Goal: Contribute content: Add original content to the website for others to see

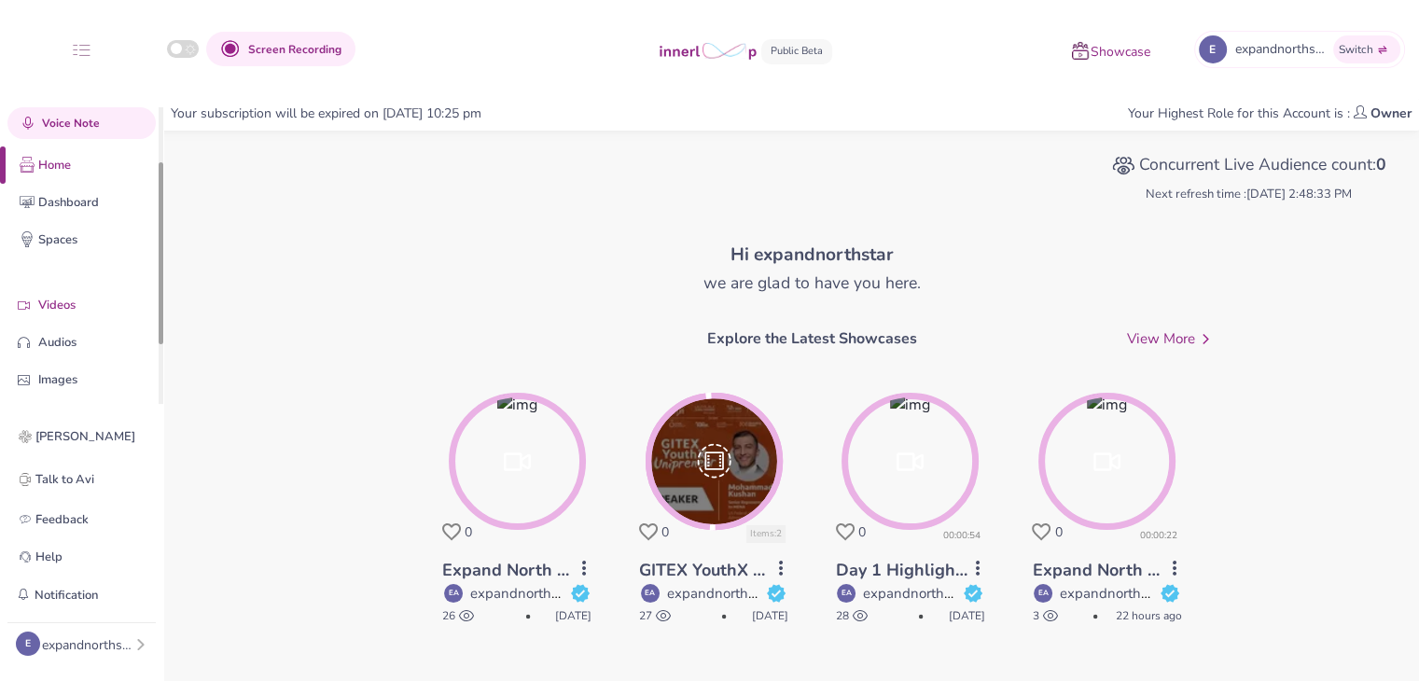
drag, startPoint x: 160, startPoint y: 262, endPoint x: 104, endPoint y: 313, distance: 75.3
click at [160, 325] on div at bounding box center [161, 253] width 5 height 182
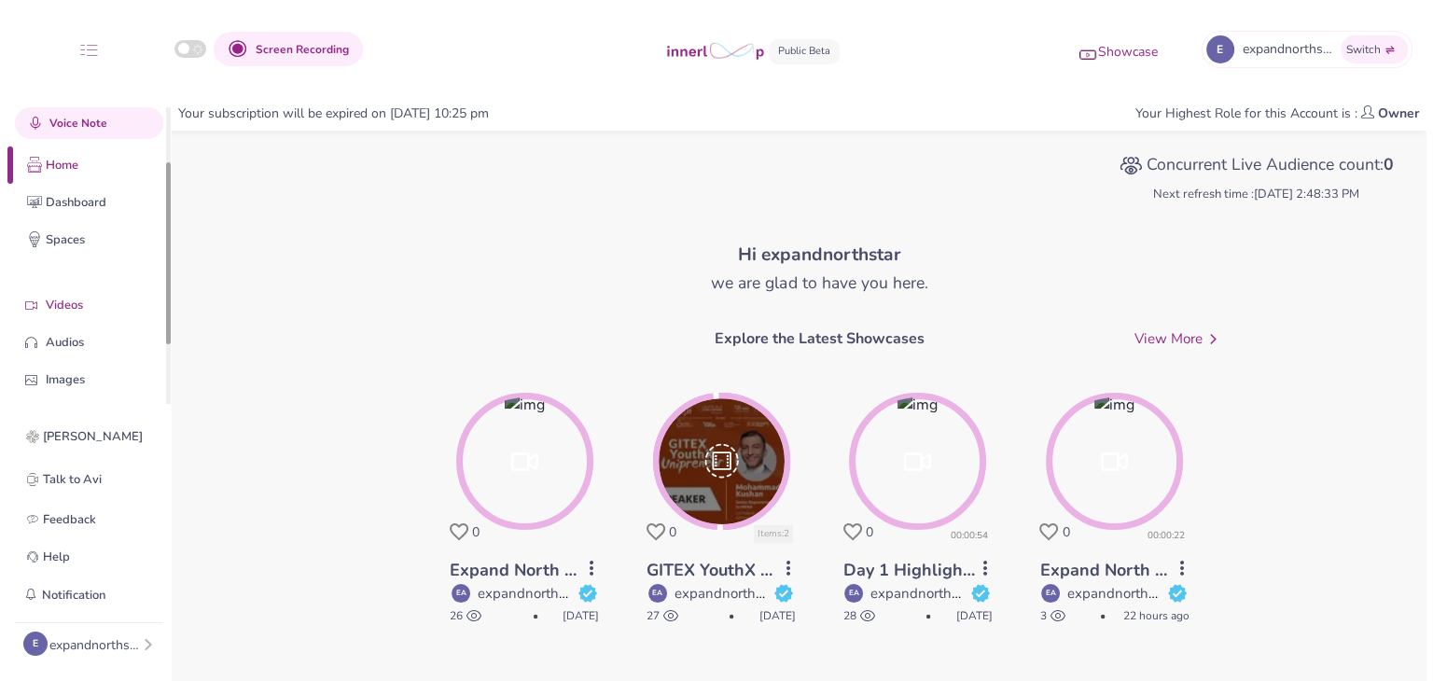
scroll to position [102, 0]
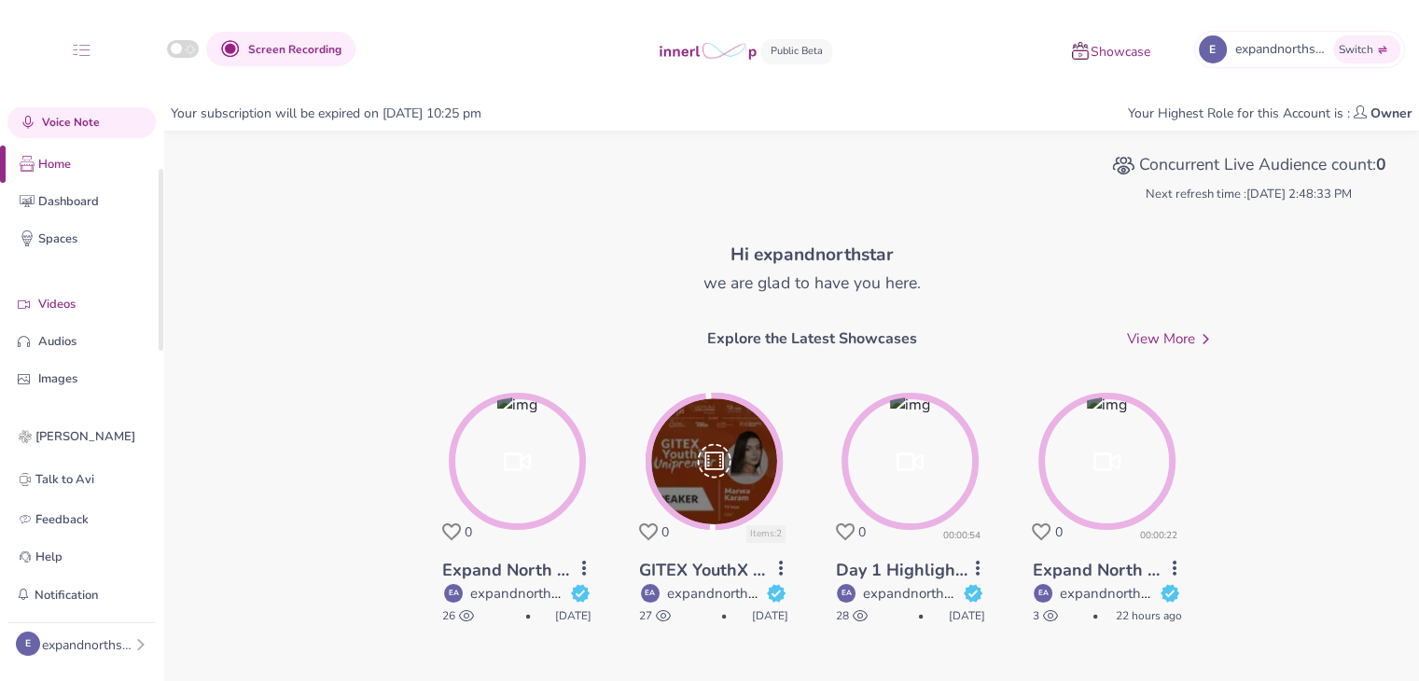
click at [71, 304] on p "Videos" at bounding box center [96, 305] width 116 height 20
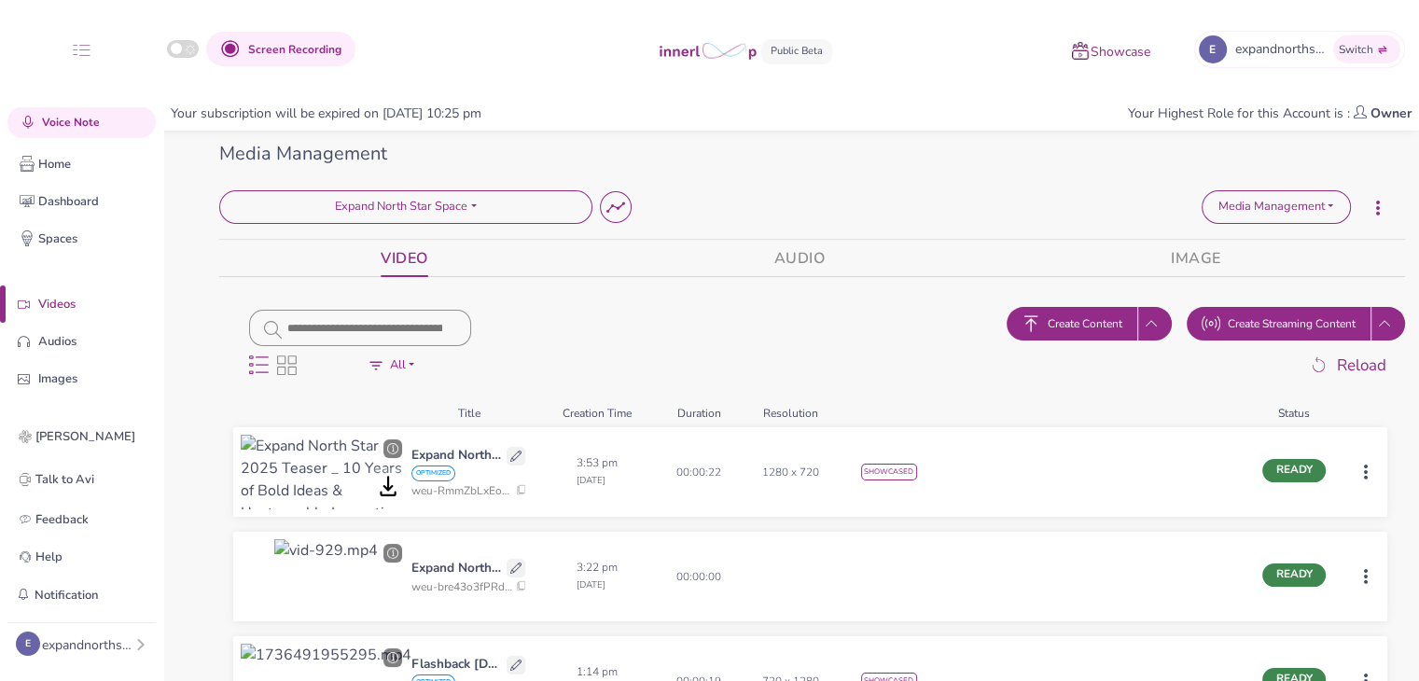
click at [1070, 318] on span "Create Content" at bounding box center [1085, 323] width 75 height 17
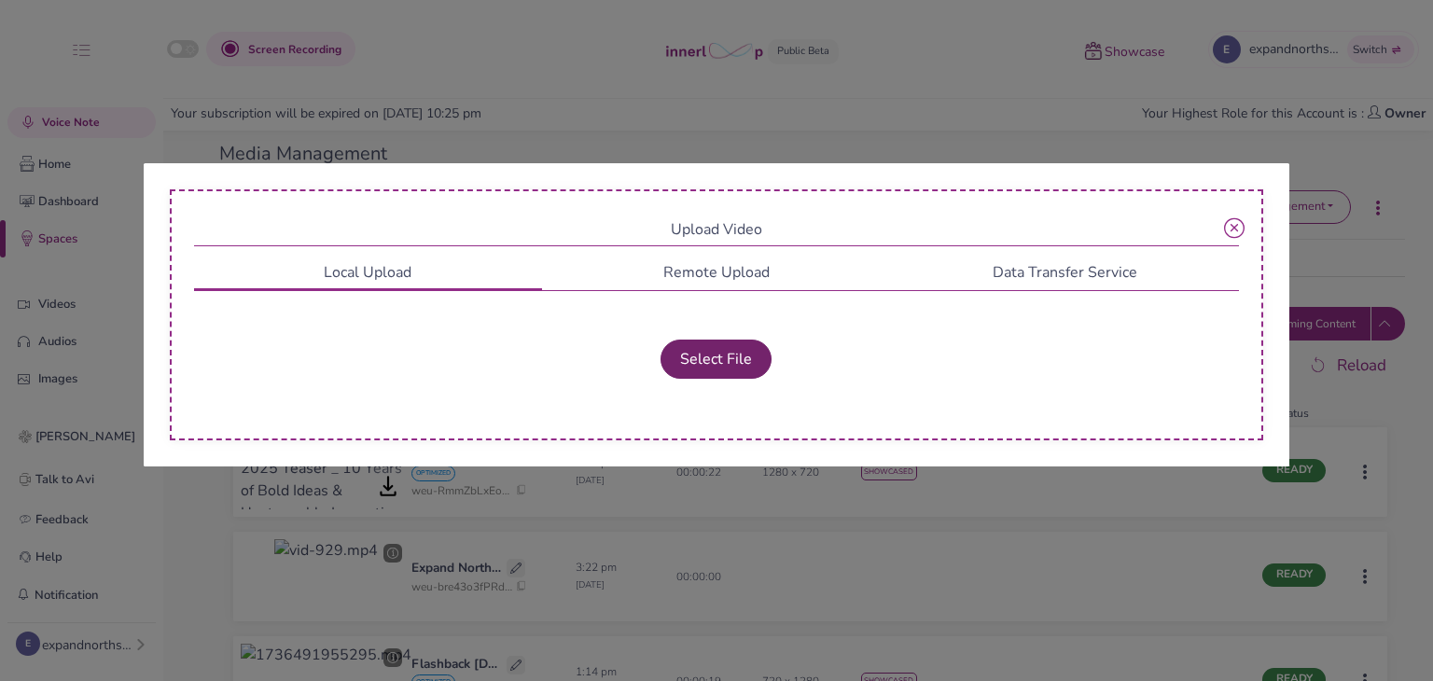
click at [692, 369] on button "Select File" at bounding box center [716, 359] width 111 height 39
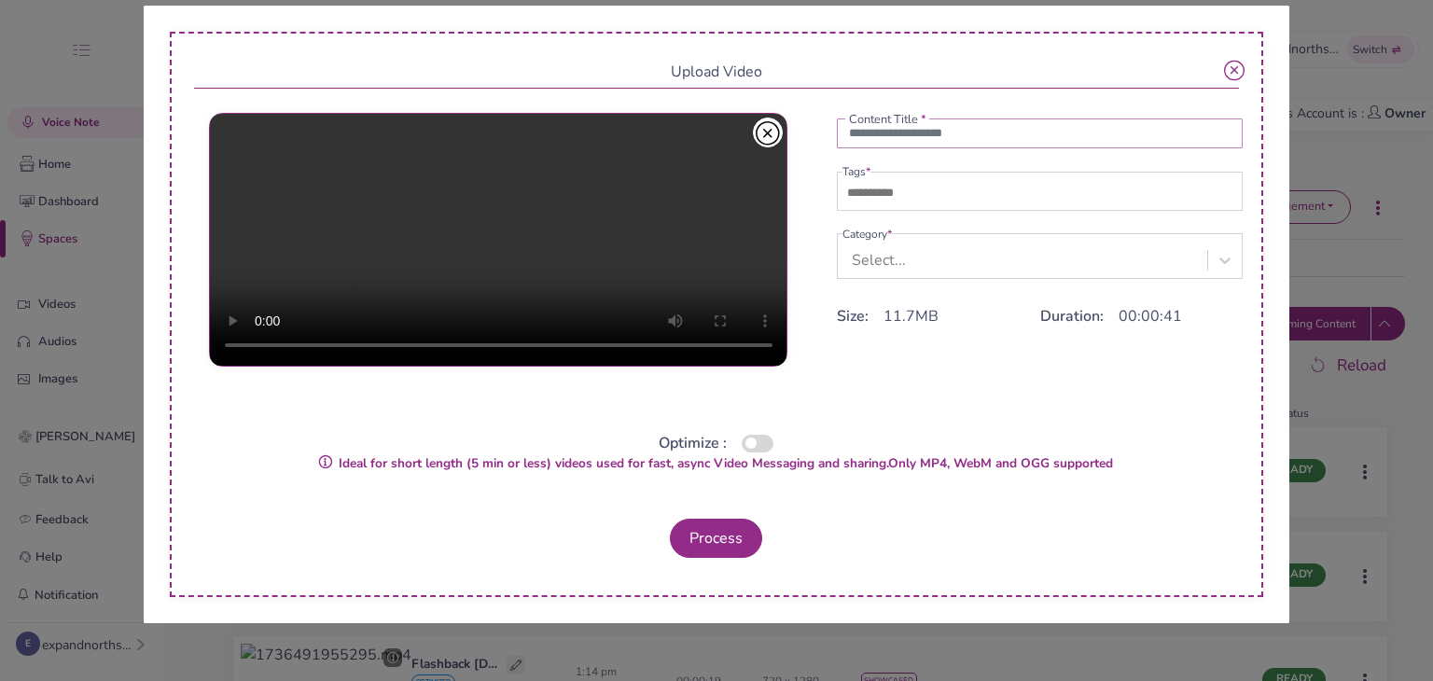
click at [884, 146] on input "text" at bounding box center [1040, 133] width 407 height 30
paste input "**********"
type input "**********"
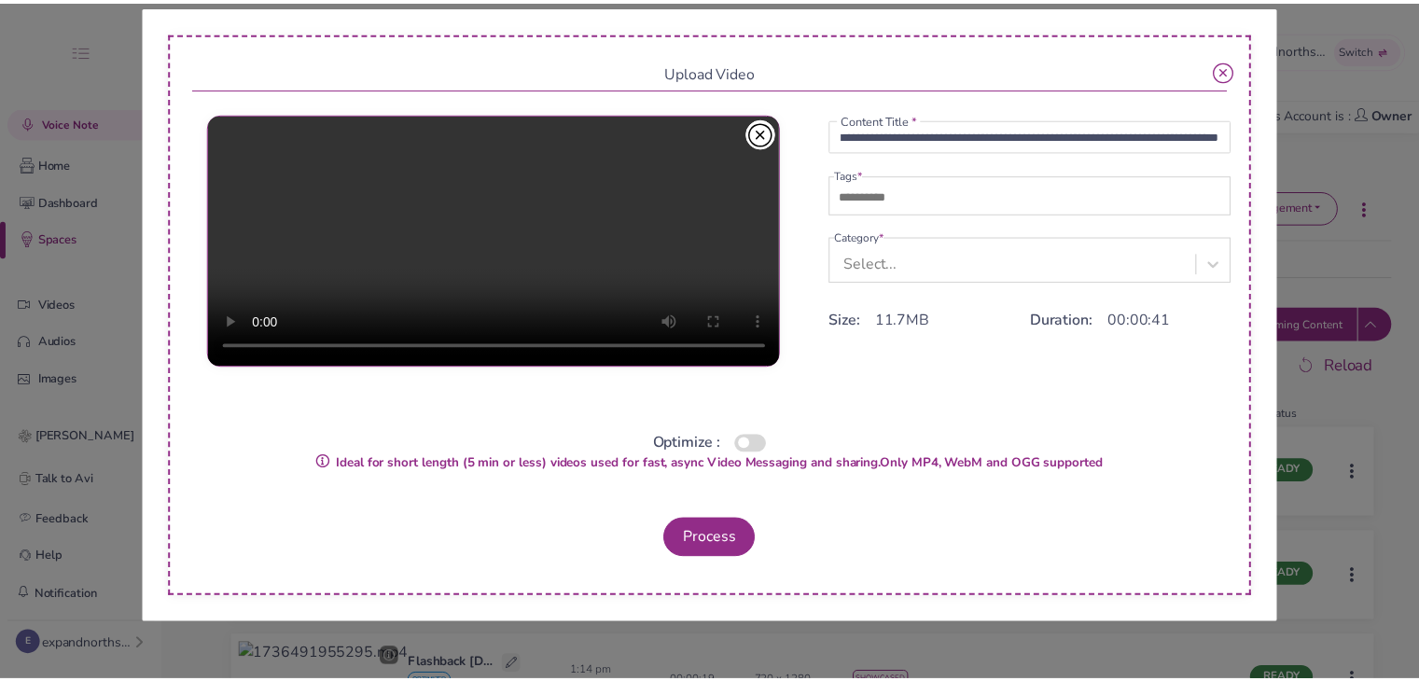
scroll to position [0, 0]
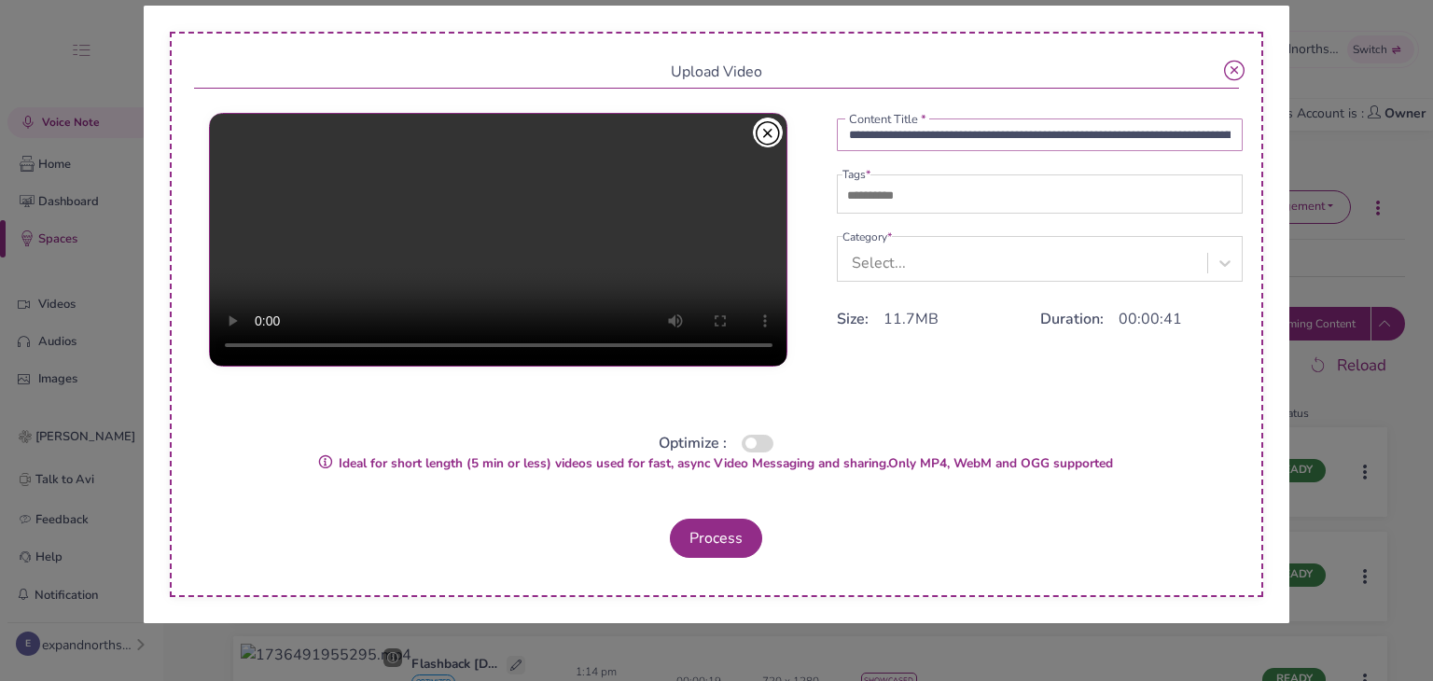
drag, startPoint x: 913, startPoint y: 132, endPoint x: 833, endPoint y: 134, distance: 80.3
click at [833, 134] on div "**********" at bounding box center [717, 253] width 1016 height 299
click at [896, 199] on input "text" at bounding box center [907, 196] width 131 height 22
paste input "**********"
type input "**********"
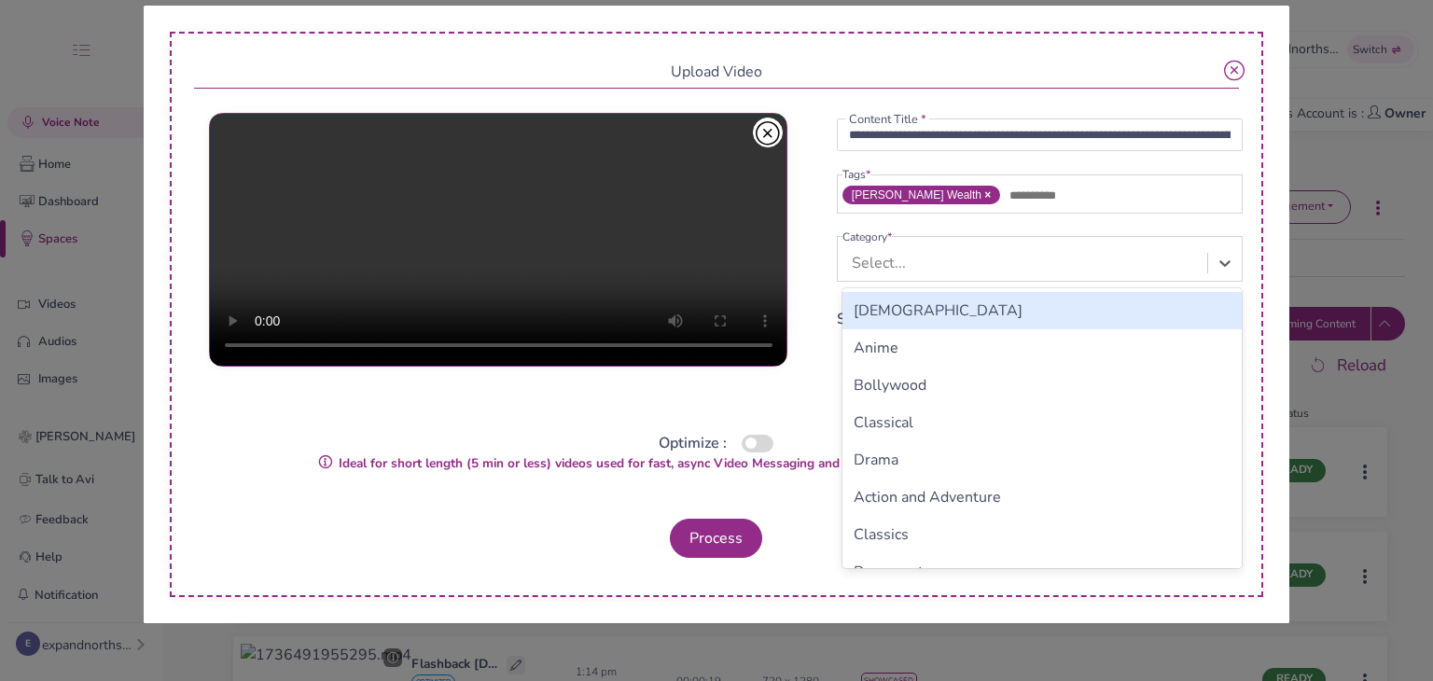
click at [888, 260] on div "Select..." at bounding box center [879, 263] width 54 height 22
type input "***"
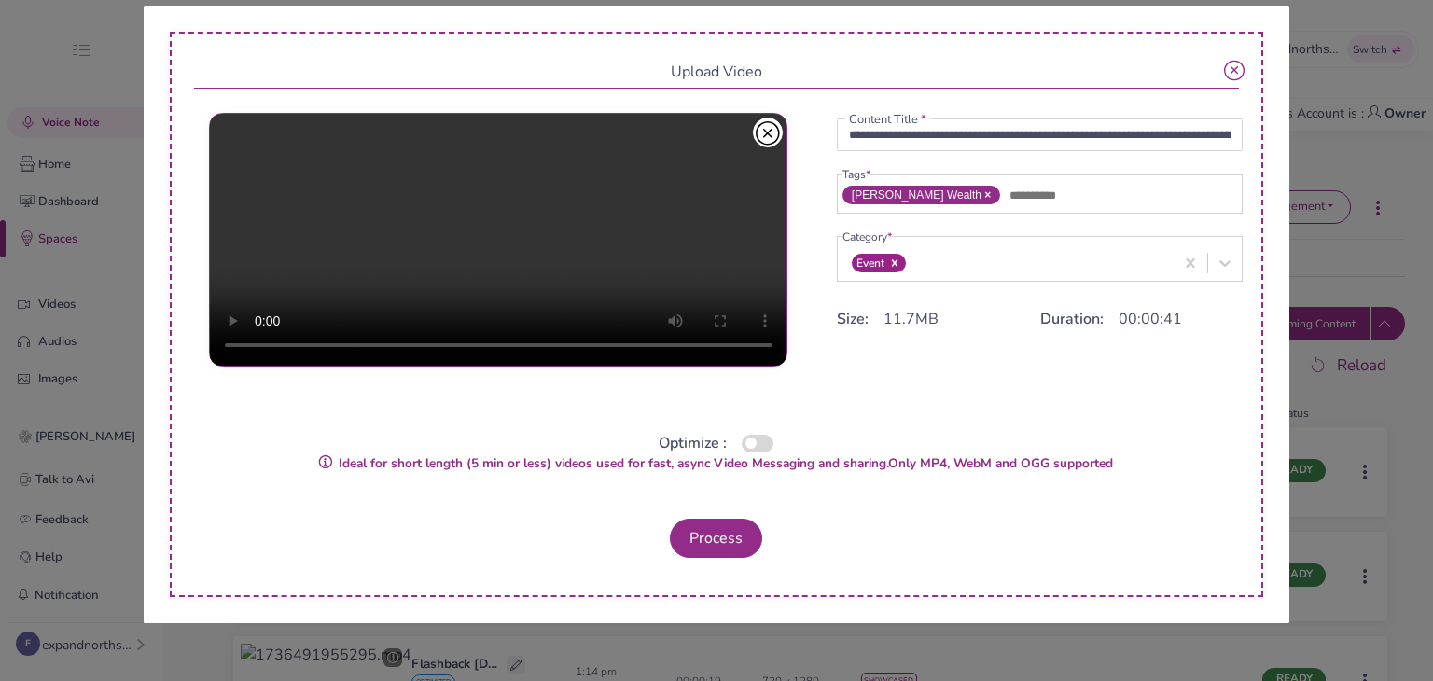
click at [759, 441] on button "button" at bounding box center [758, 444] width 32 height 18
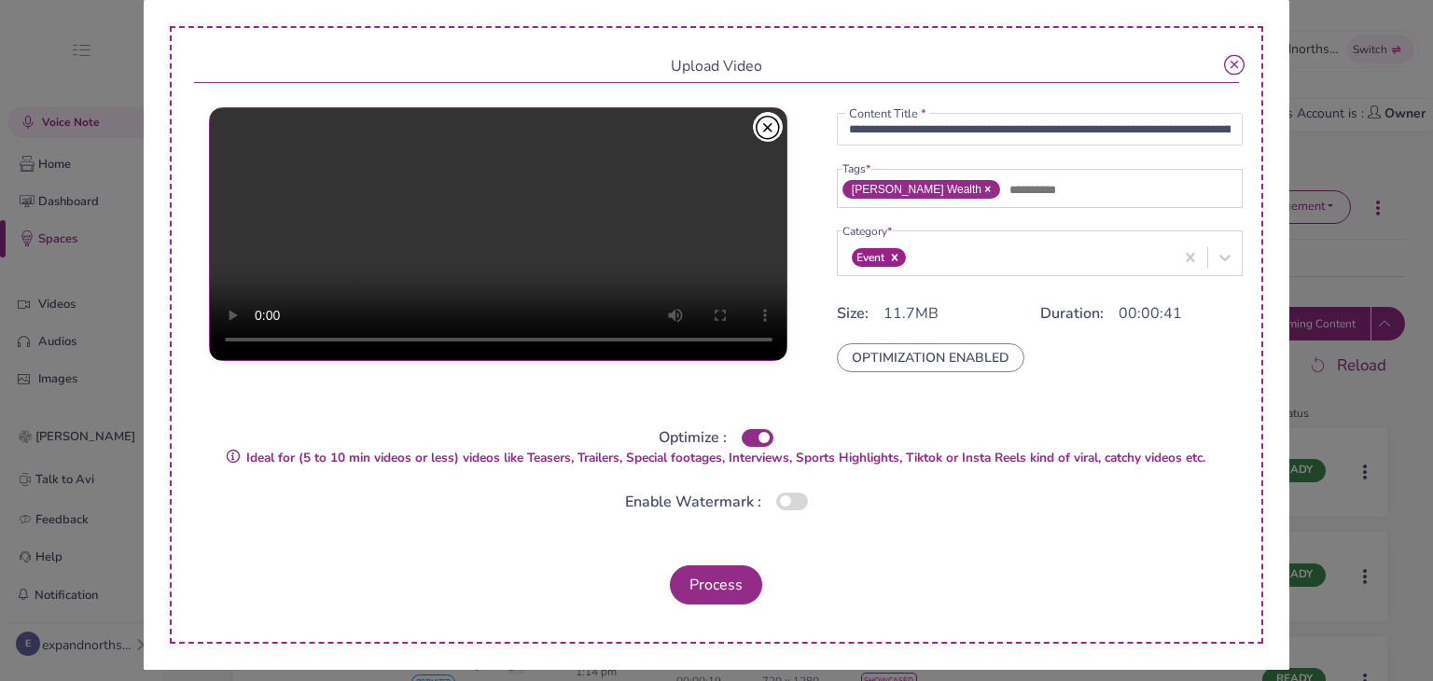
click at [731, 578] on button "Process" at bounding box center [716, 584] width 92 height 39
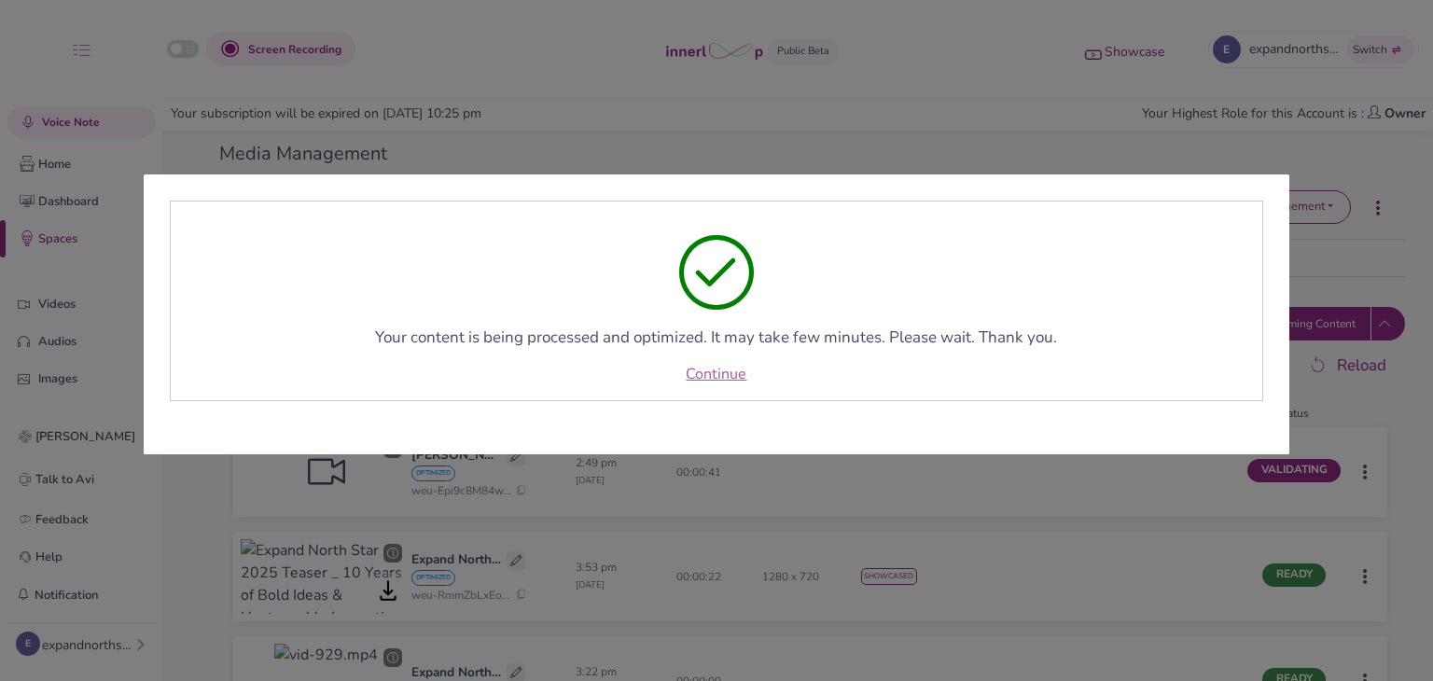
click at [709, 370] on link "Continue" at bounding box center [716, 374] width 61 height 22
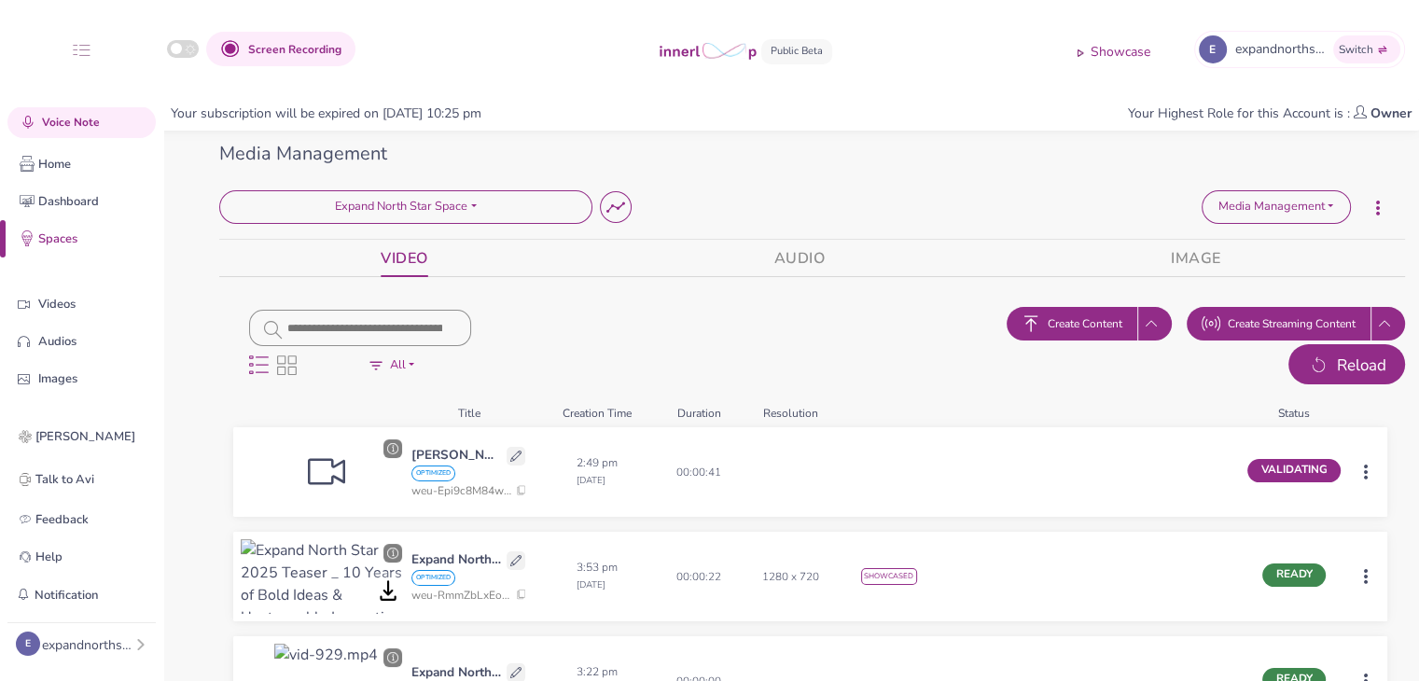
click at [1352, 363] on span "Reload" at bounding box center [1361, 366] width 49 height 24
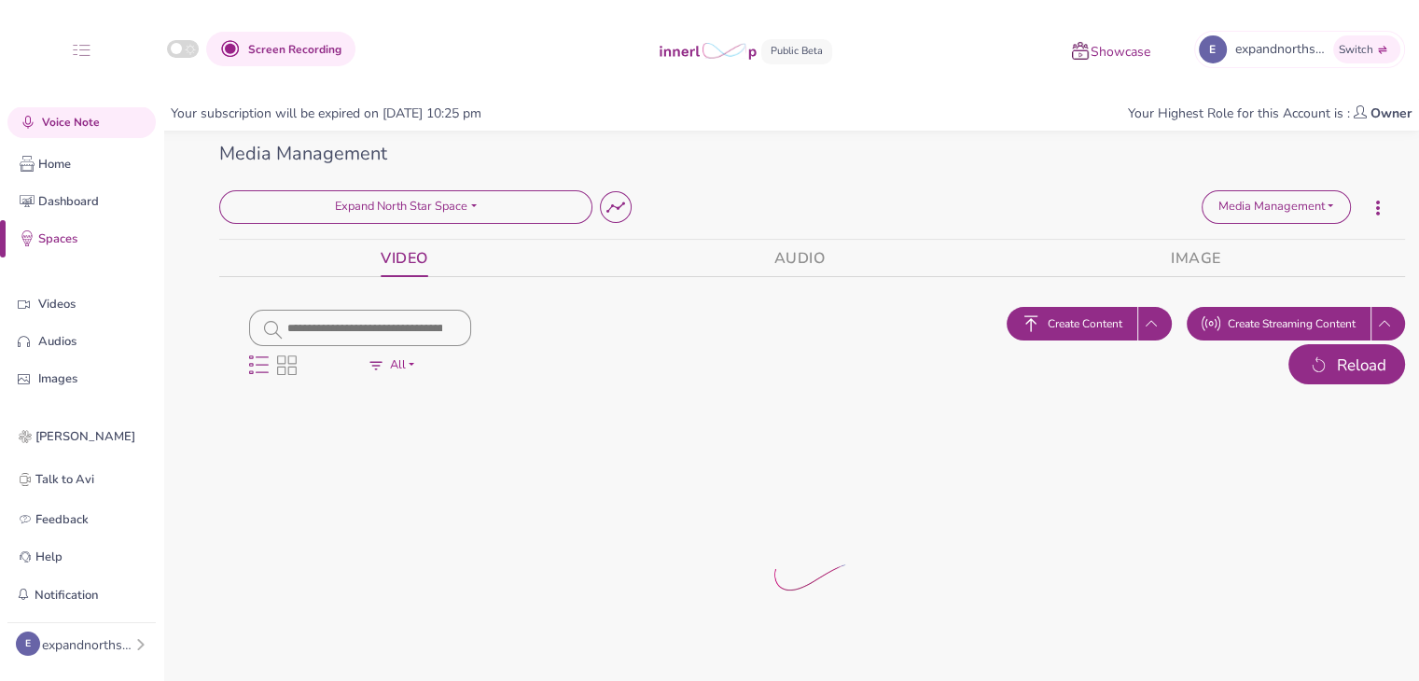
click at [1352, 363] on span "Reload" at bounding box center [1361, 366] width 49 height 24
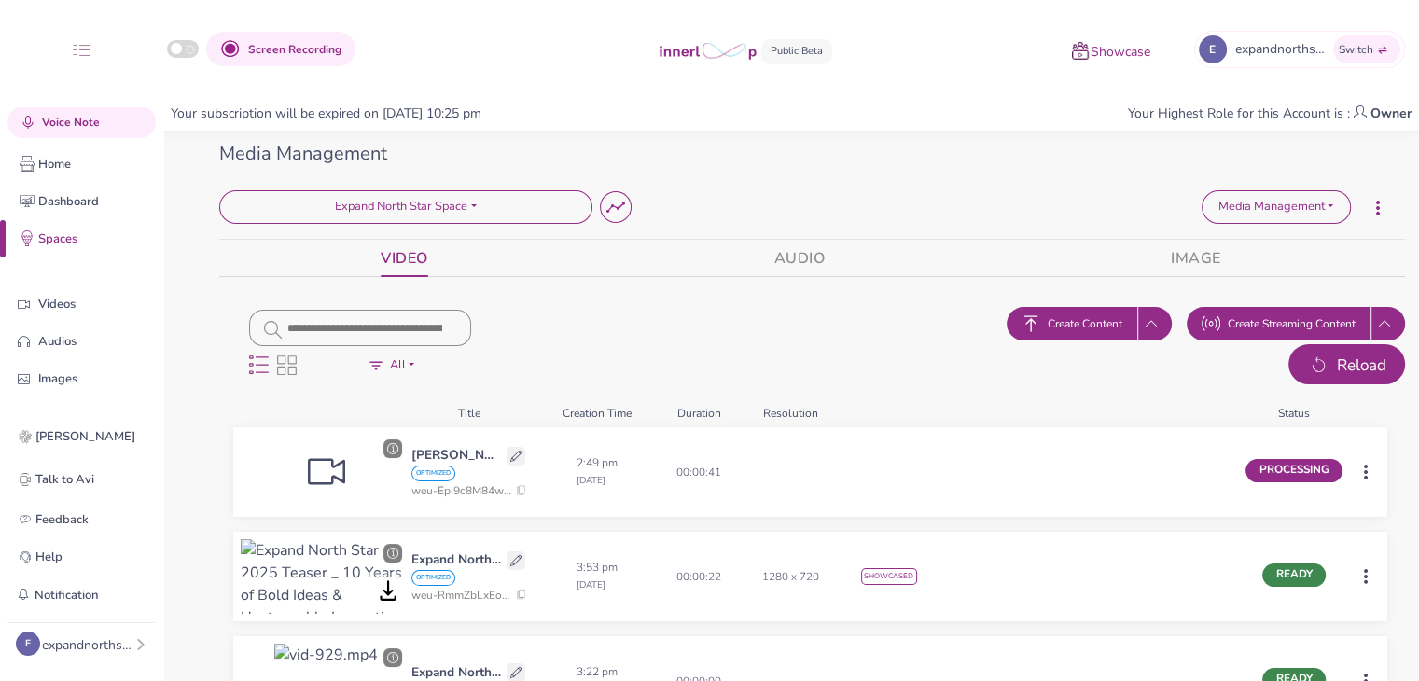
click at [1349, 357] on span "Reload" at bounding box center [1361, 366] width 49 height 24
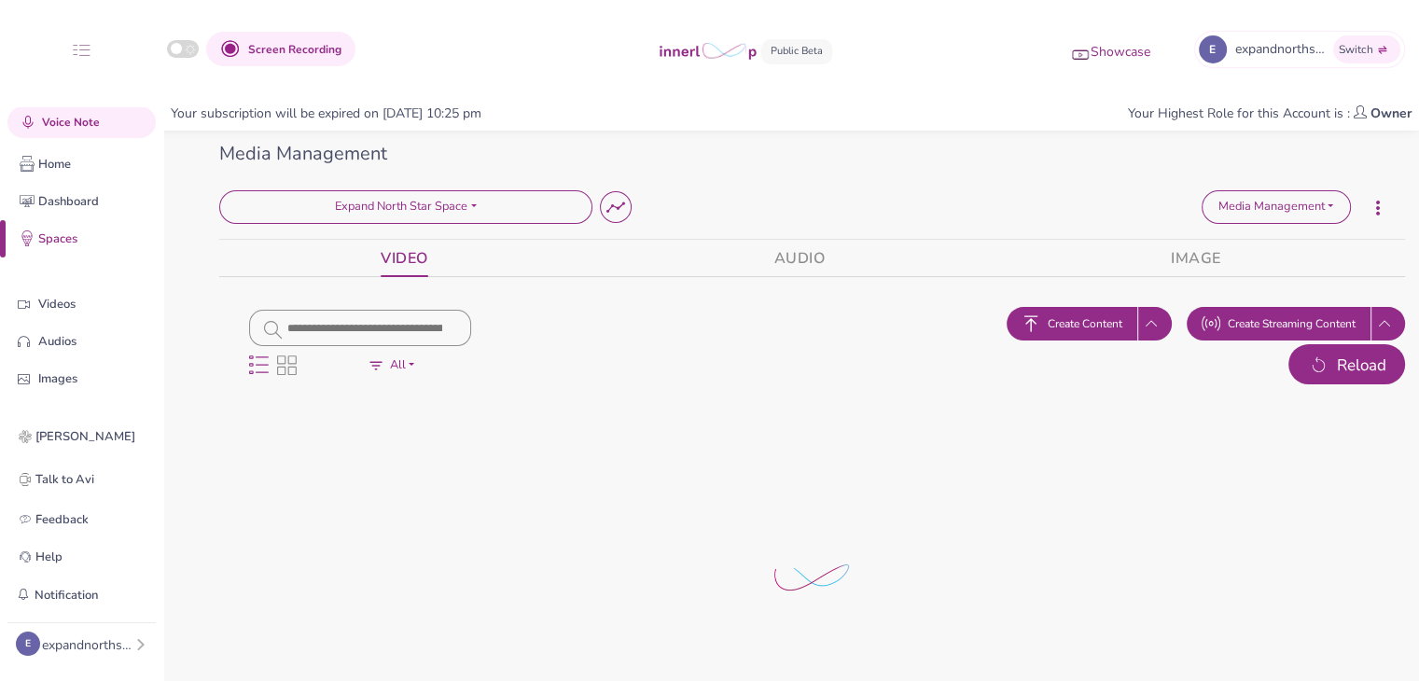
click at [1349, 357] on span "Reload" at bounding box center [1361, 366] width 49 height 24
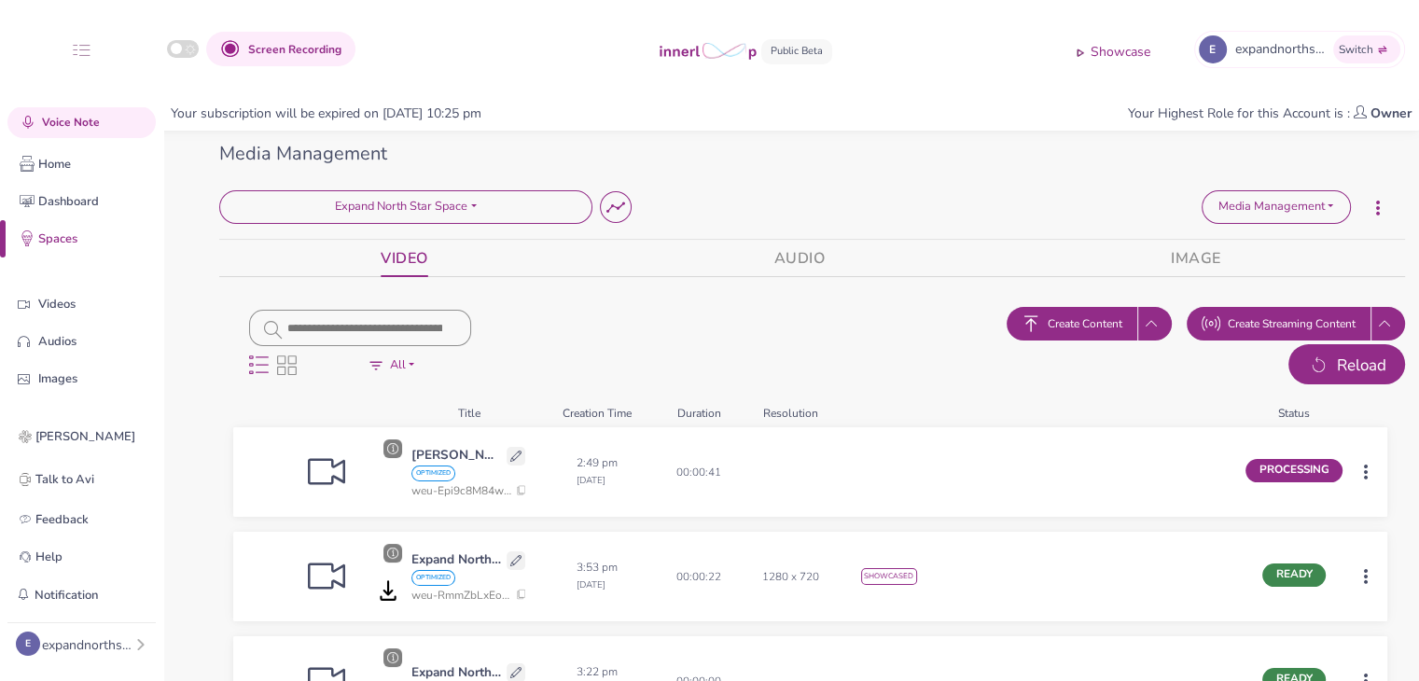
click at [1349, 357] on span "Reload" at bounding box center [1361, 366] width 49 height 24
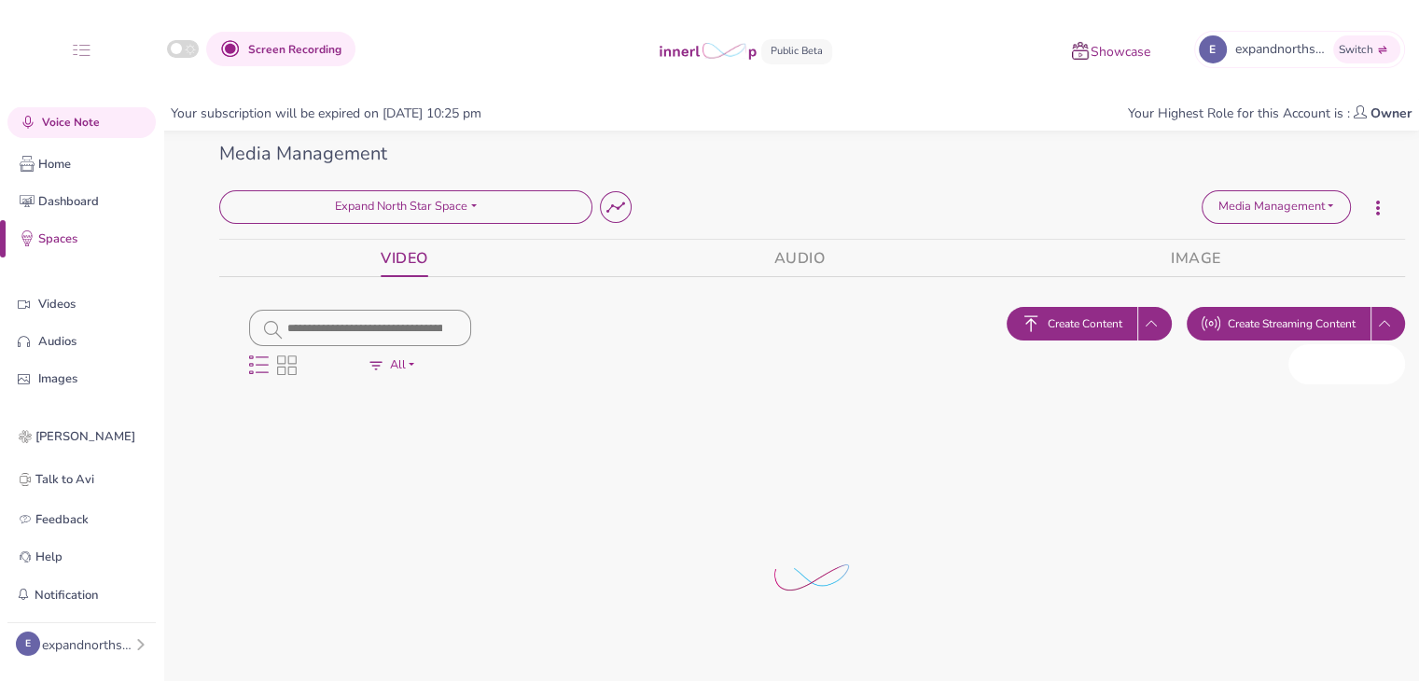
click at [1349, 357] on span "Reload" at bounding box center [1361, 366] width 49 height 24
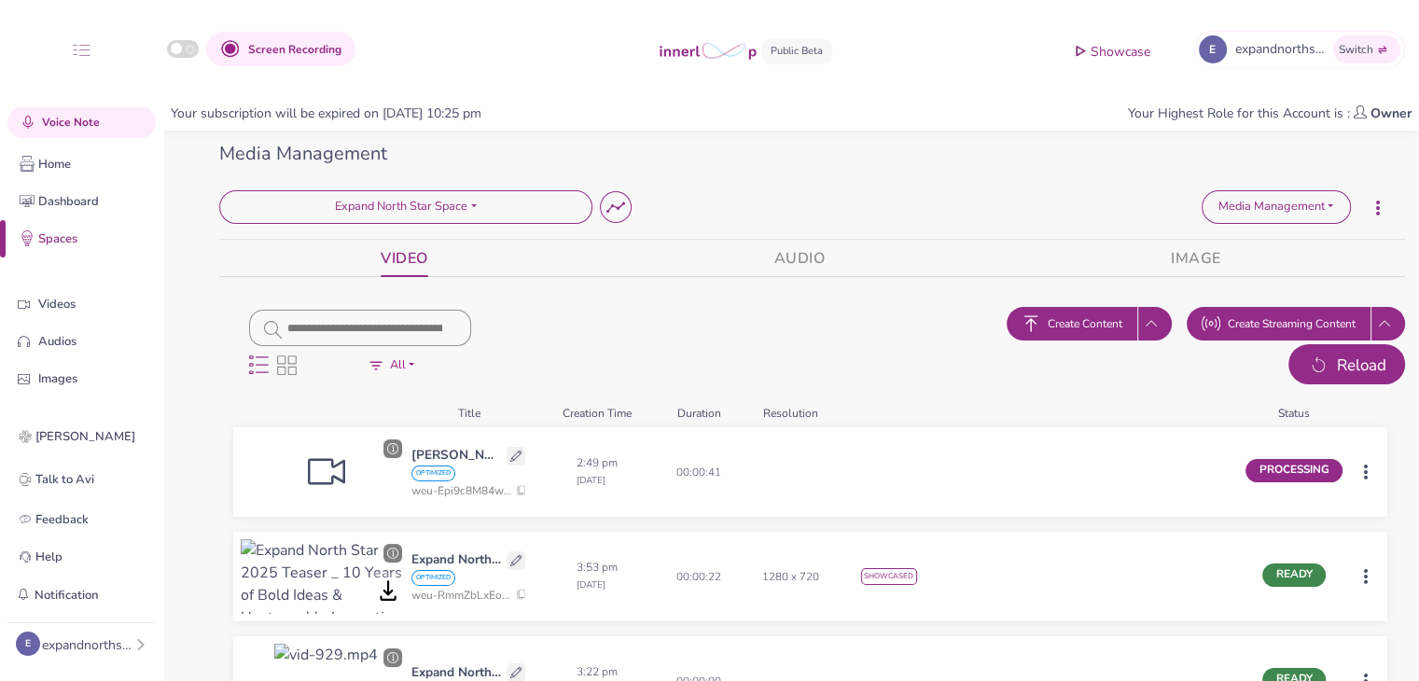
click at [1347, 354] on span "Reload" at bounding box center [1361, 366] width 49 height 24
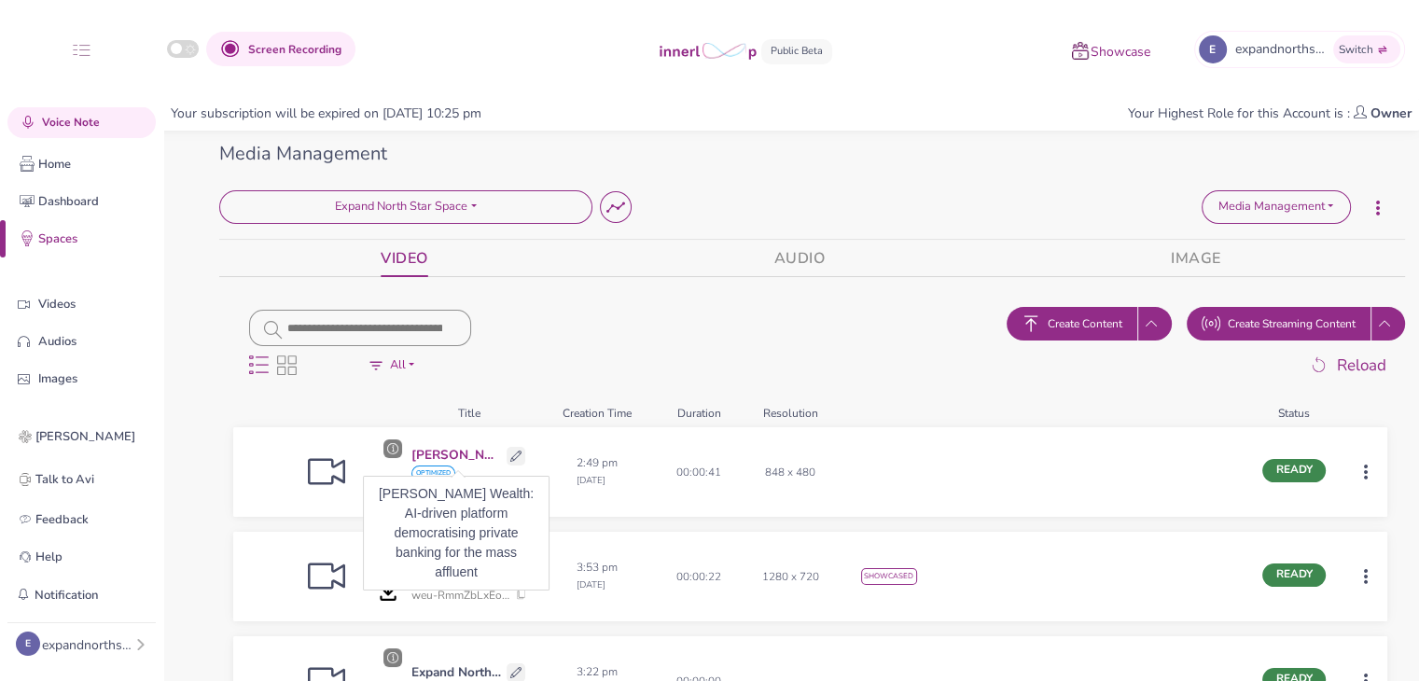
click at [463, 456] on p "[PERSON_NAME] Wealth: AI-driven platform democratising private banking for the …" at bounding box center [456, 456] width 90 height 20
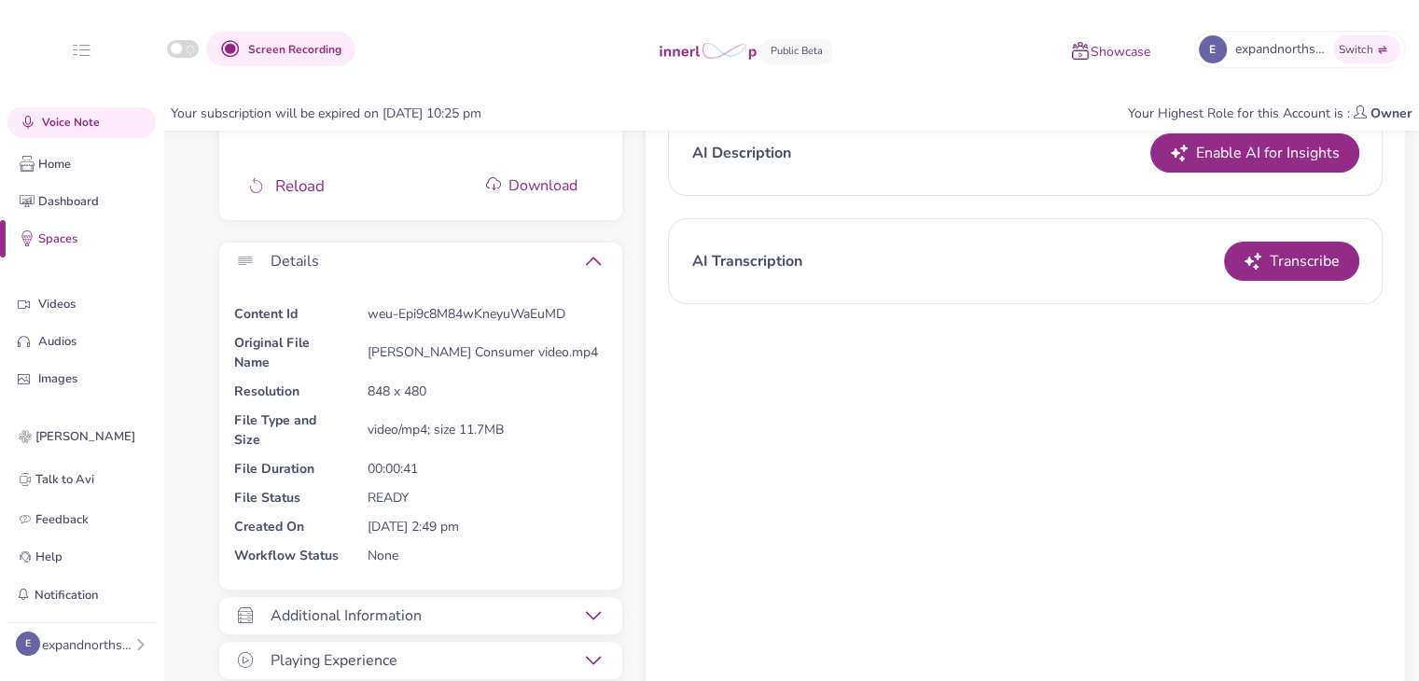
scroll to position [623, 0]
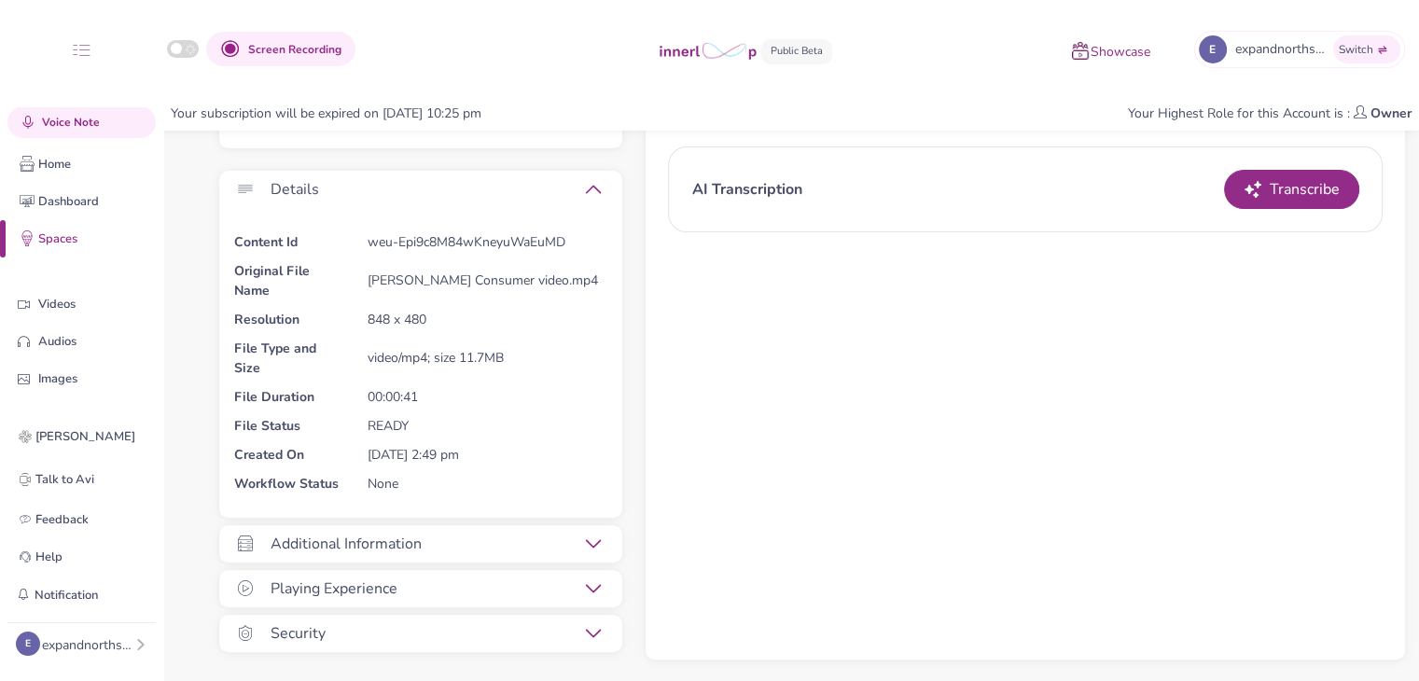
click at [596, 546] on icon at bounding box center [593, 543] width 15 height 15
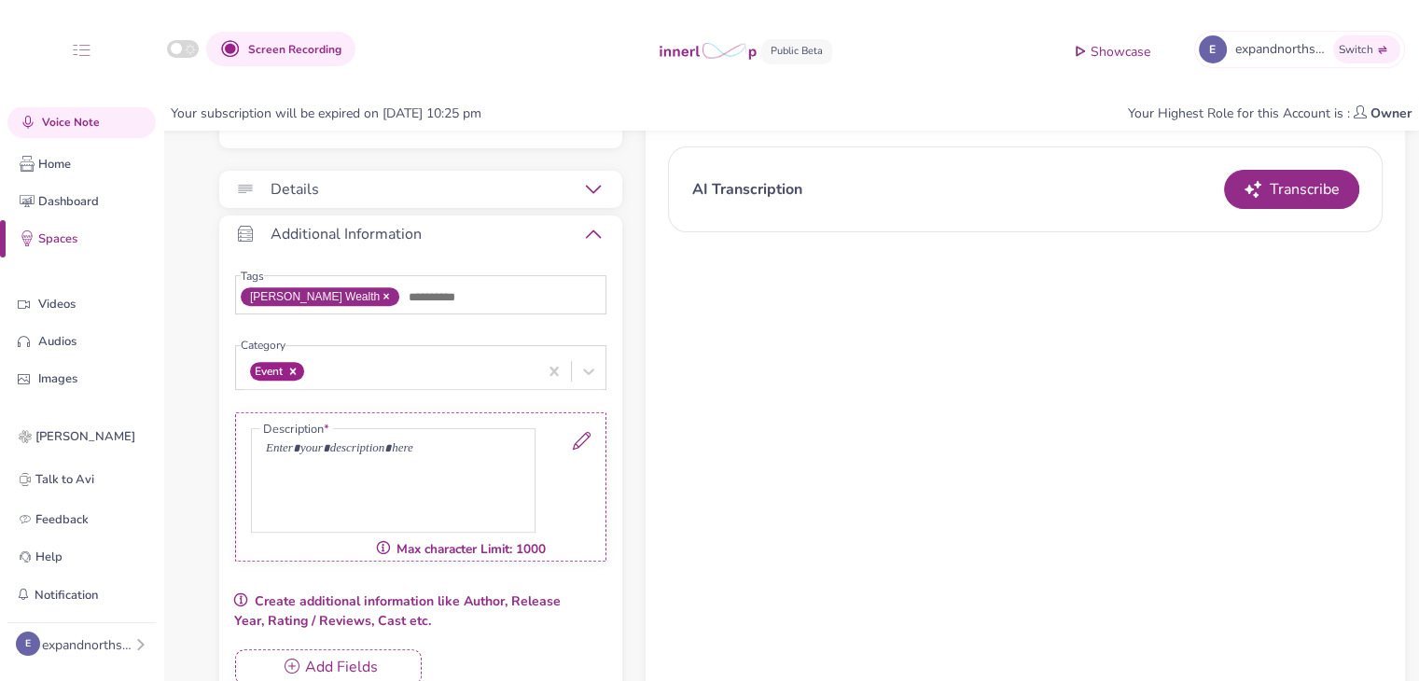
click at [580, 447] on icon at bounding box center [582, 441] width 18 height 18
click at [433, 463] on div at bounding box center [393, 480] width 283 height 103
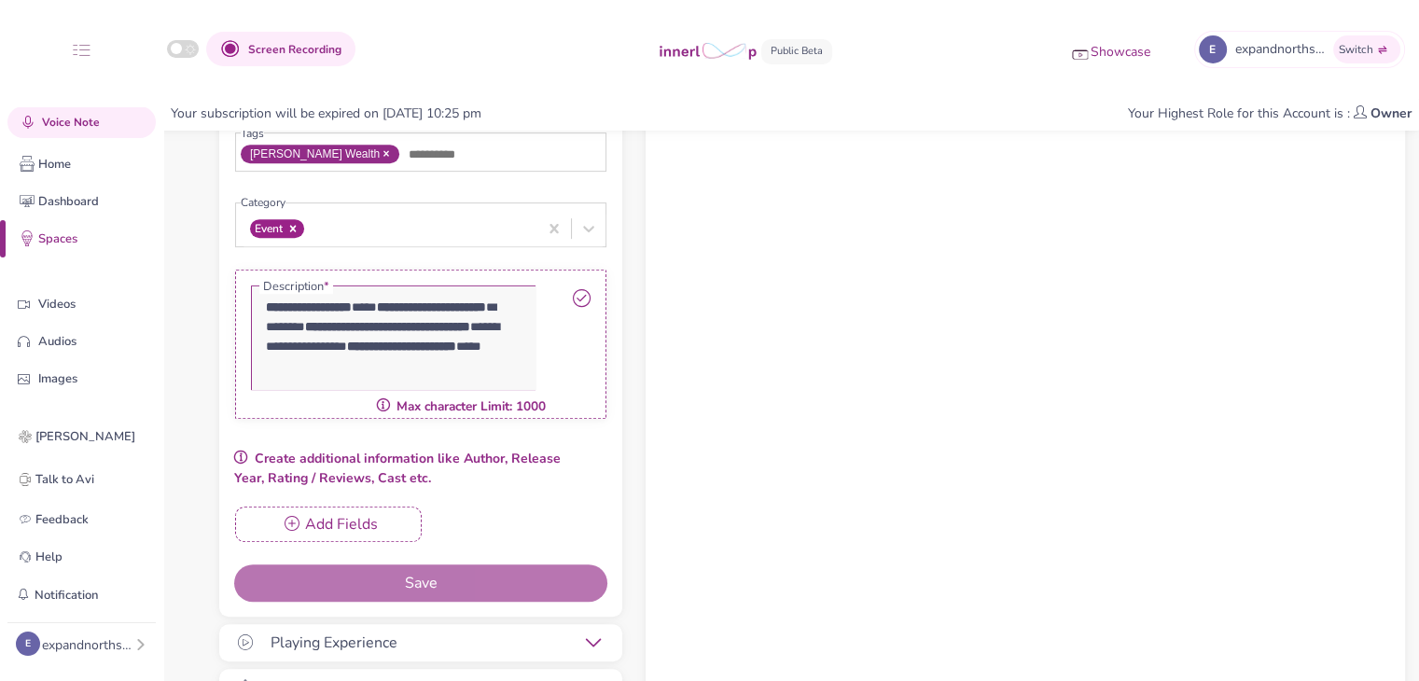
scroll to position [819, 0]
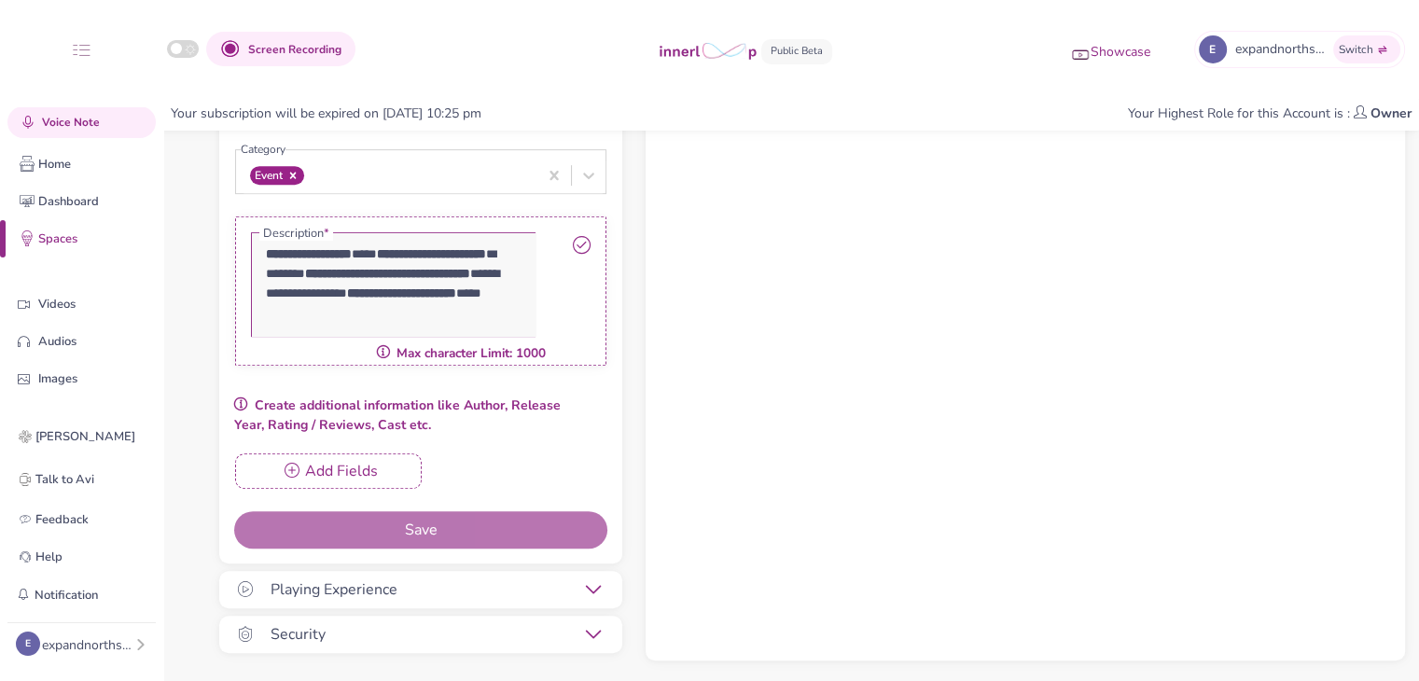
click at [586, 247] on icon at bounding box center [582, 245] width 18 height 18
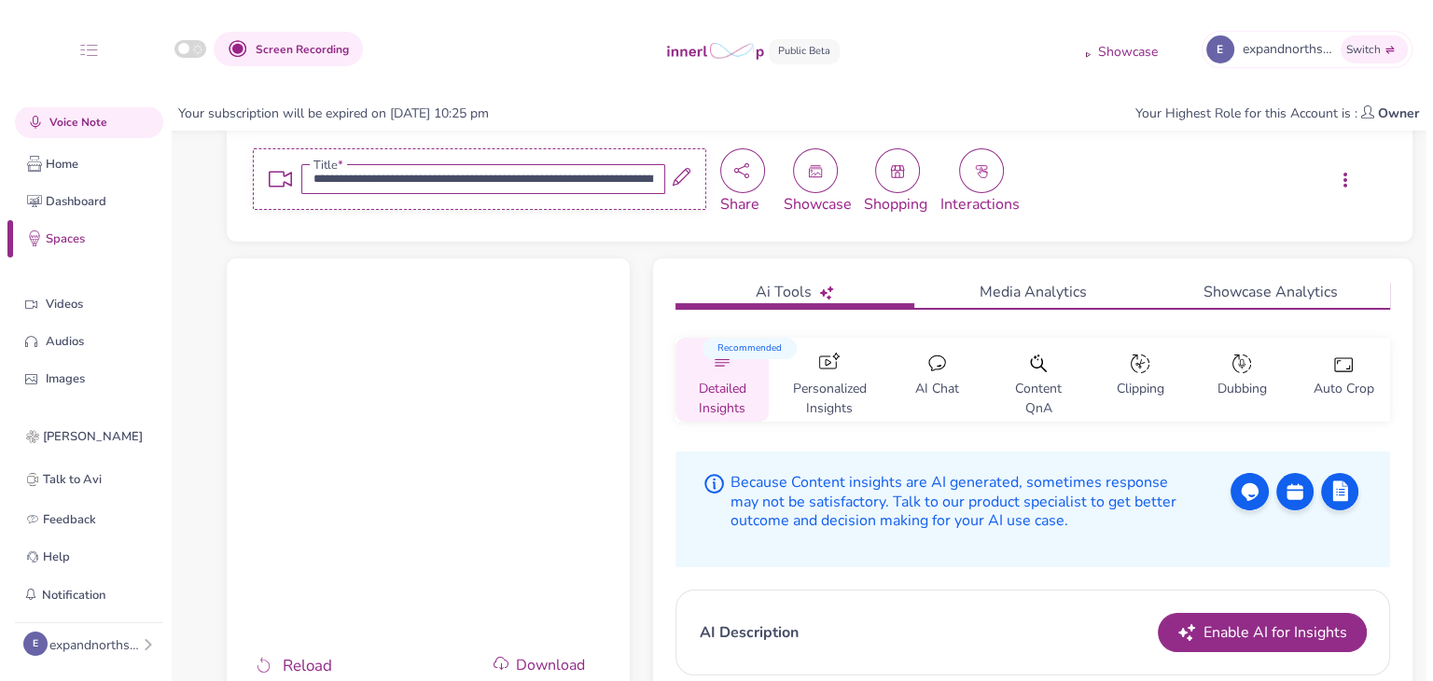
scroll to position [0, 0]
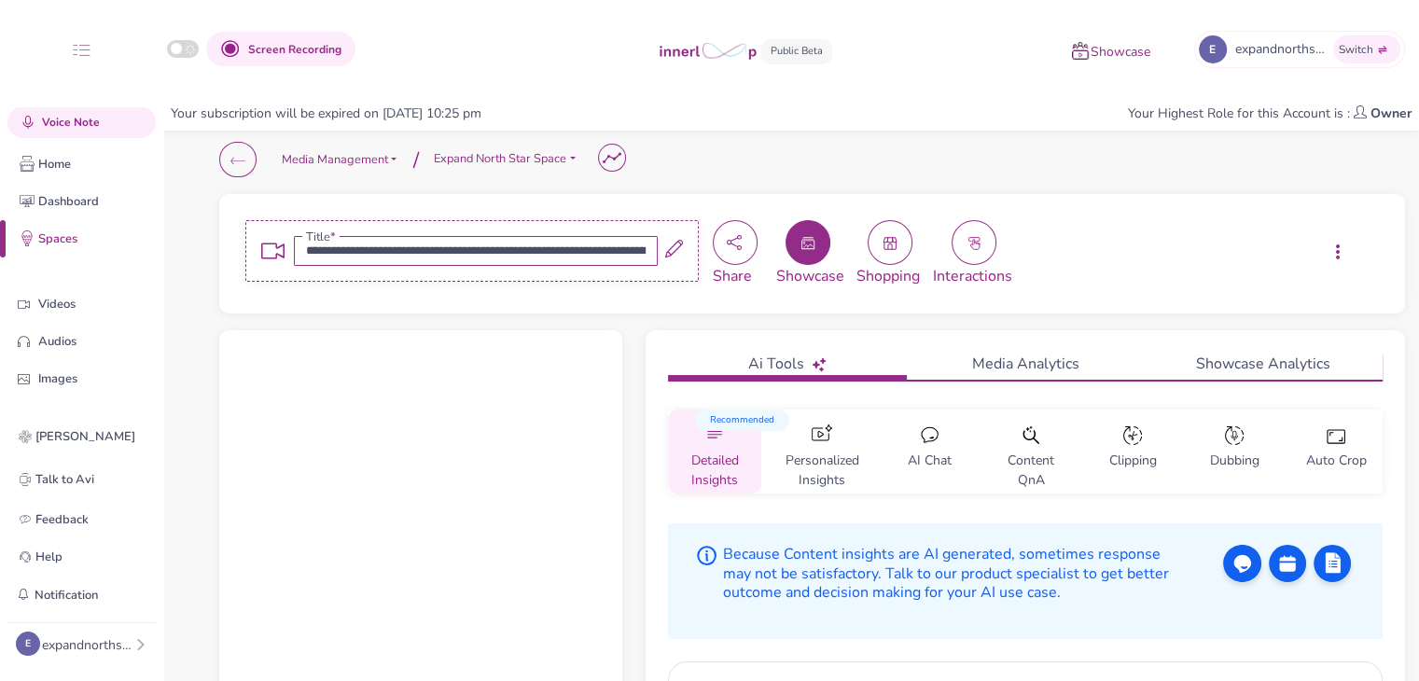
click at [794, 247] on button "button" at bounding box center [808, 242] width 45 height 45
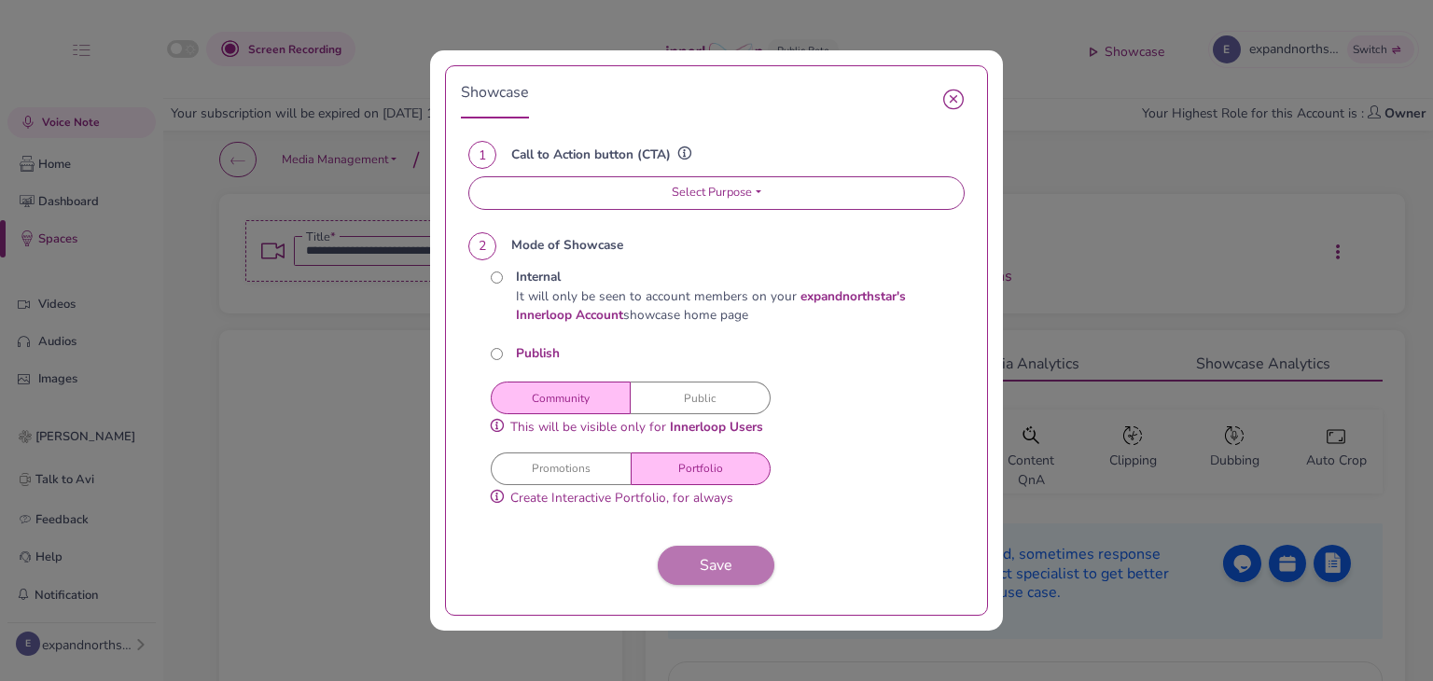
click at [703, 411] on button "Public" at bounding box center [701, 398] width 140 height 33
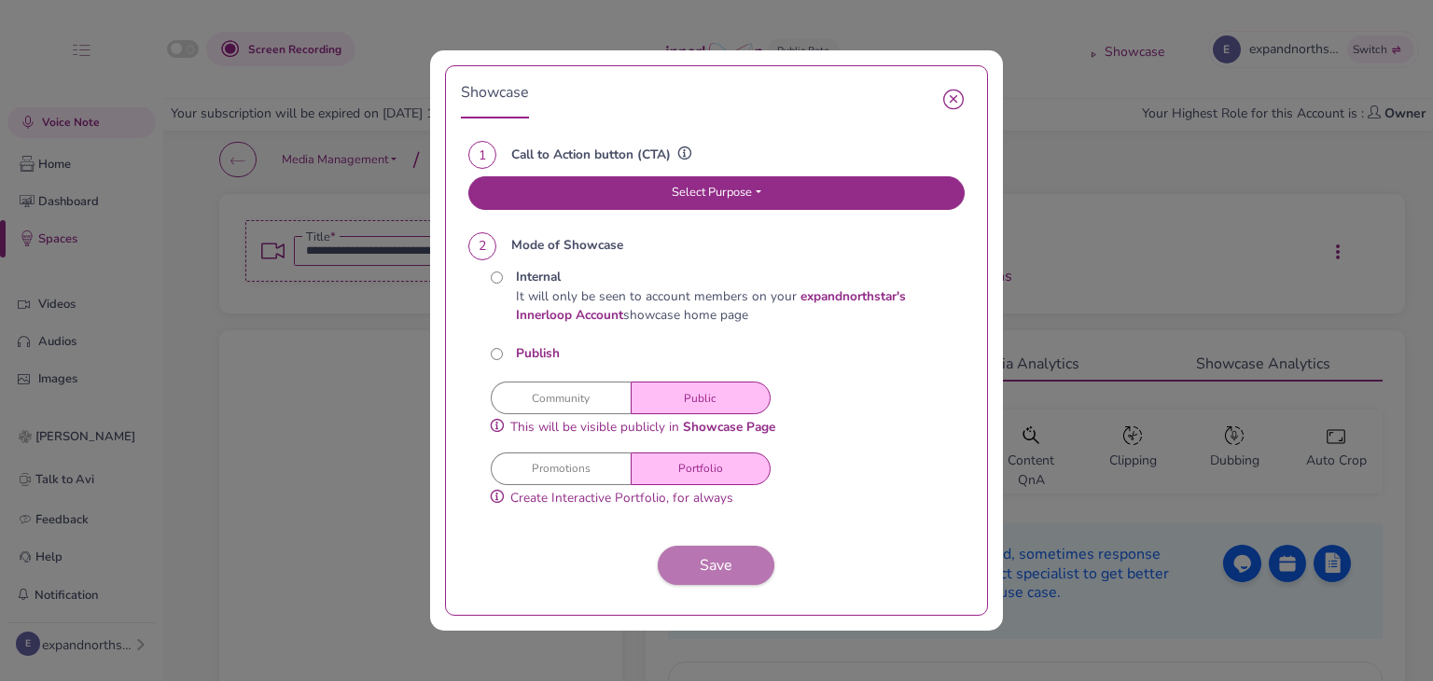
click at [689, 207] on button "Select Purpose" at bounding box center [716, 193] width 496 height 34
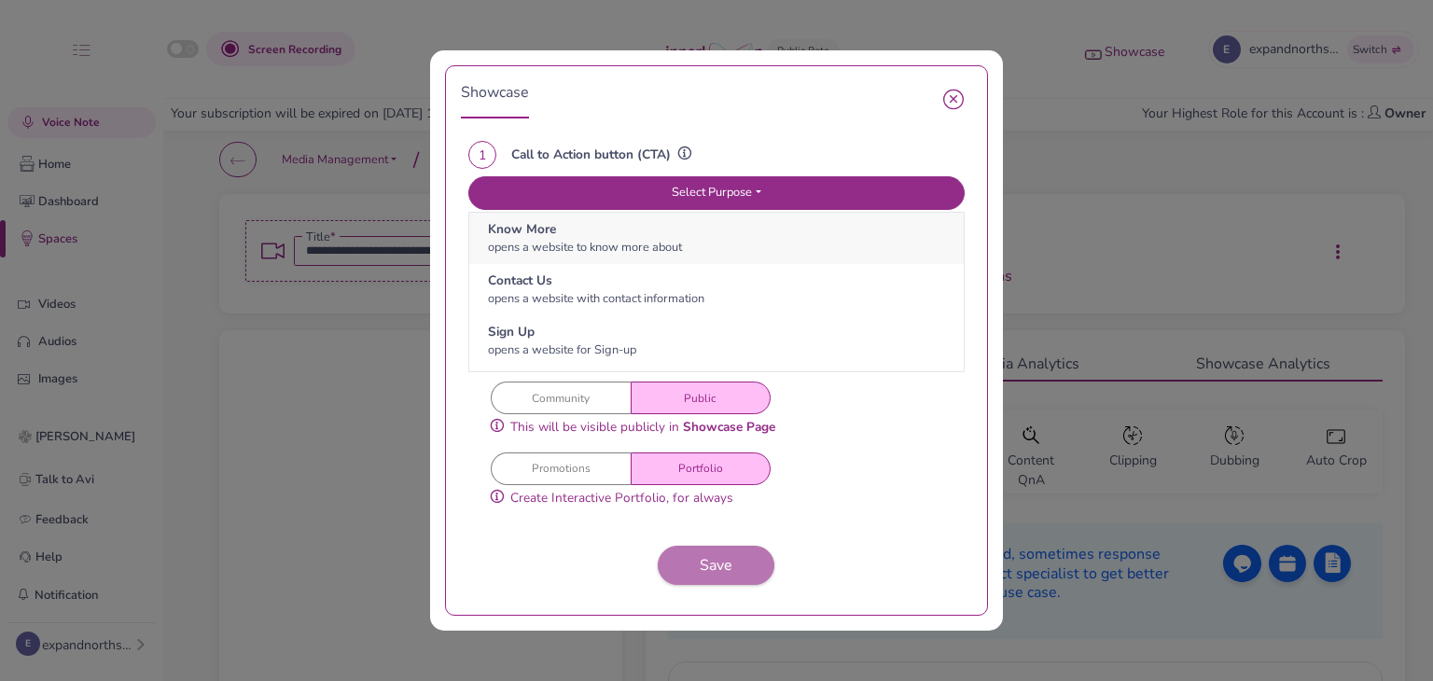
click at [586, 243] on span "opens a website to know more about" at bounding box center [585, 247] width 194 height 17
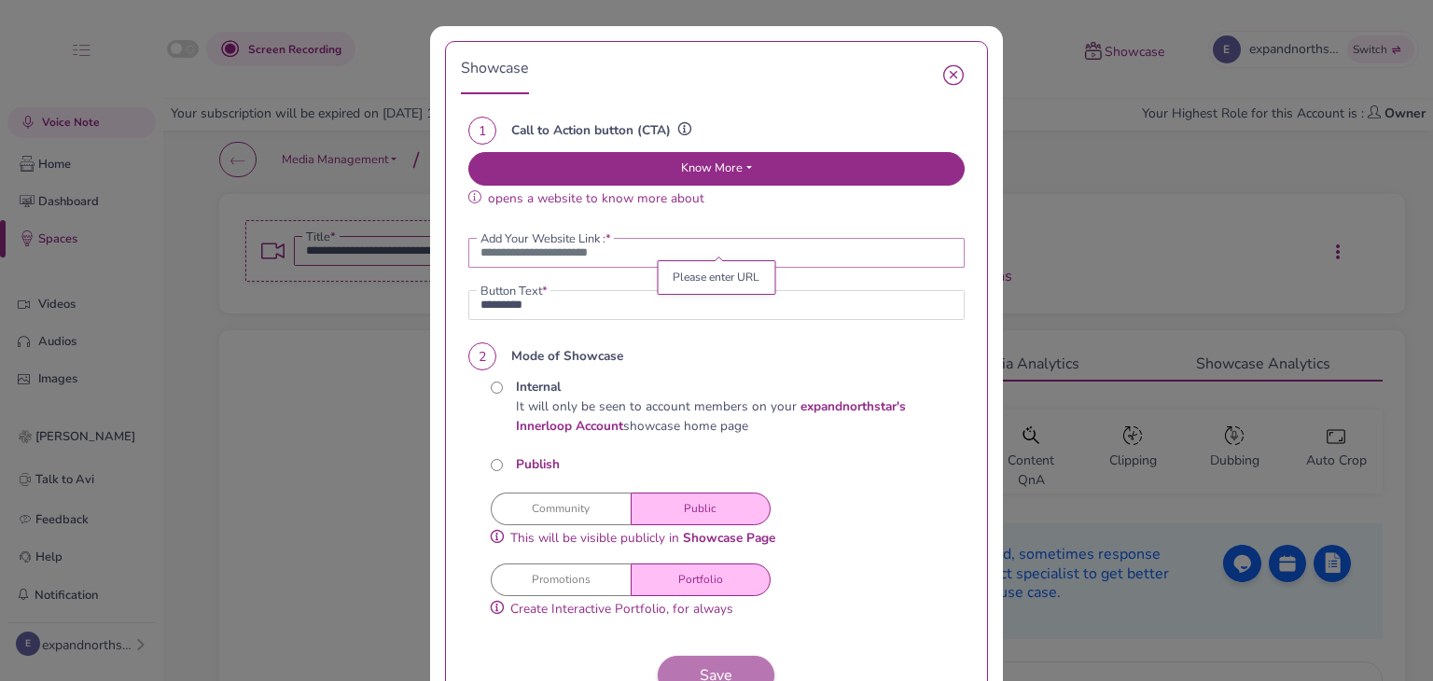
click at [533, 251] on input "url" at bounding box center [716, 253] width 496 height 30
paste input "**********"
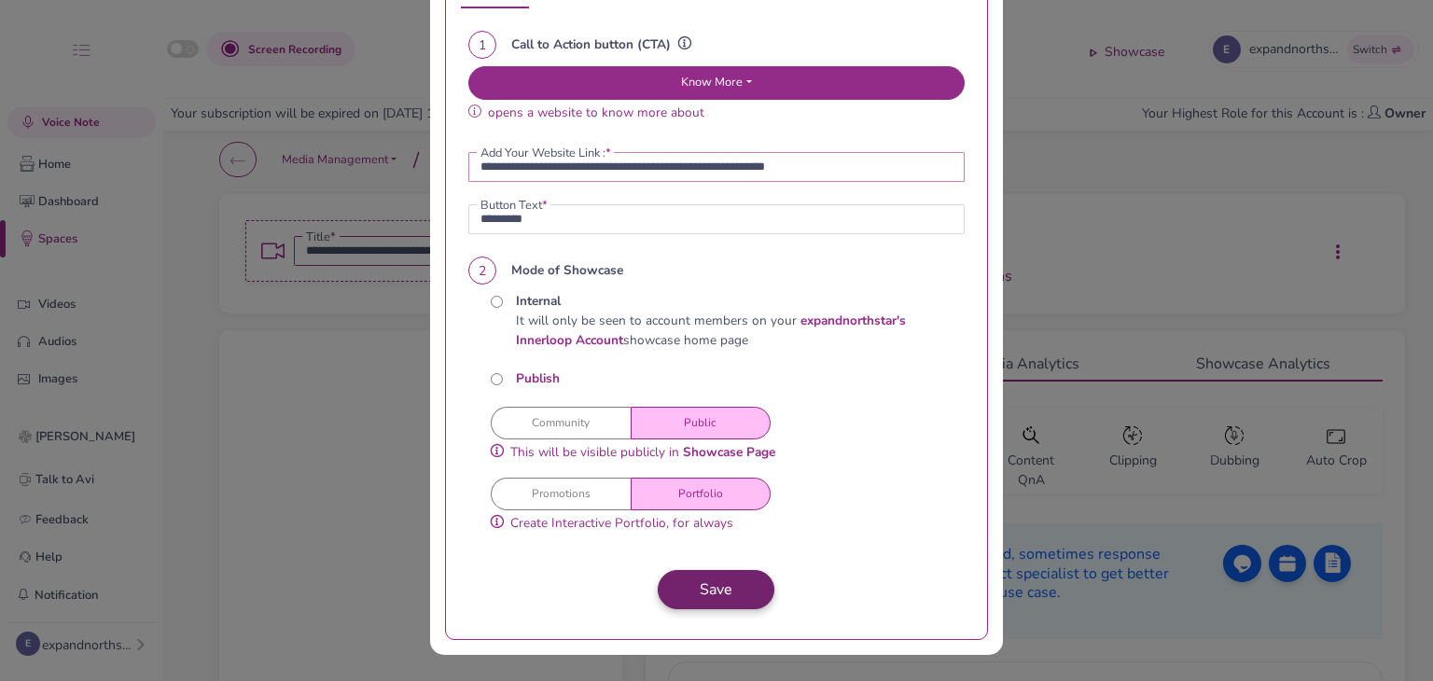
type input "**********"
click at [713, 587] on span "Save" at bounding box center [716, 589] width 33 height 21
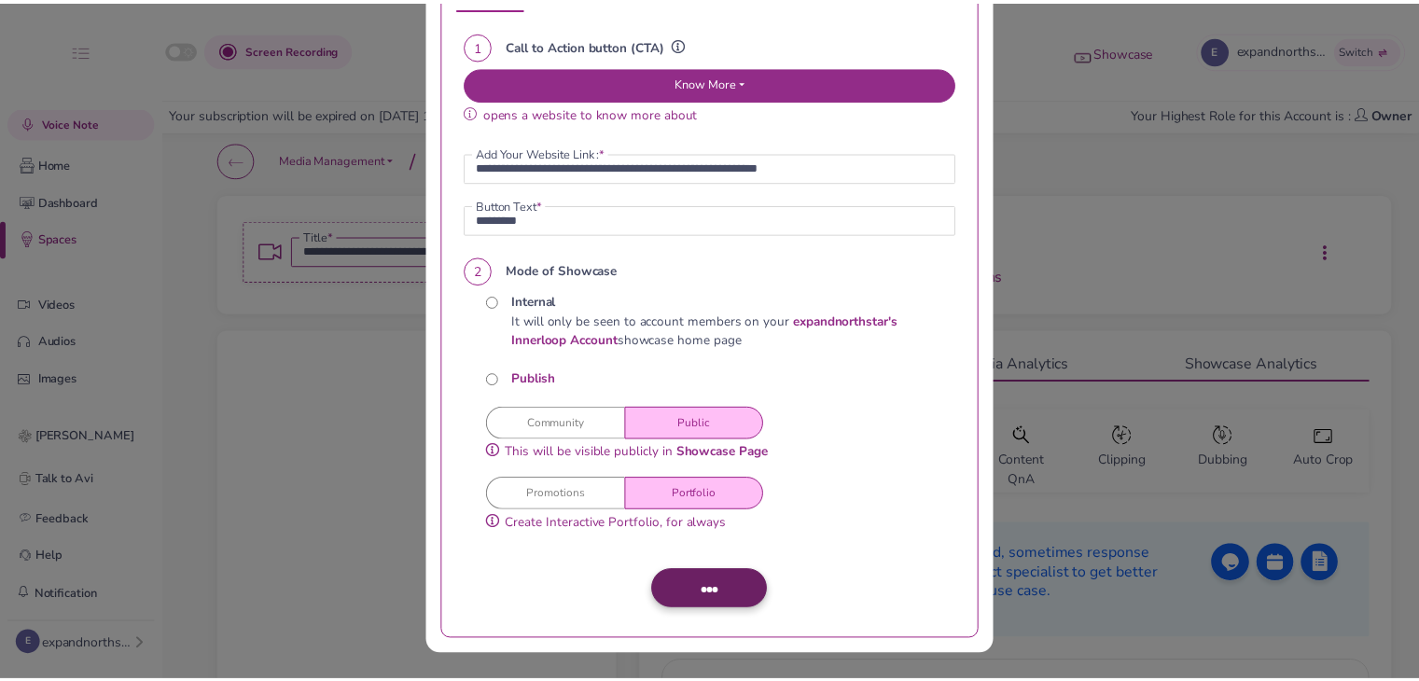
scroll to position [0, 0]
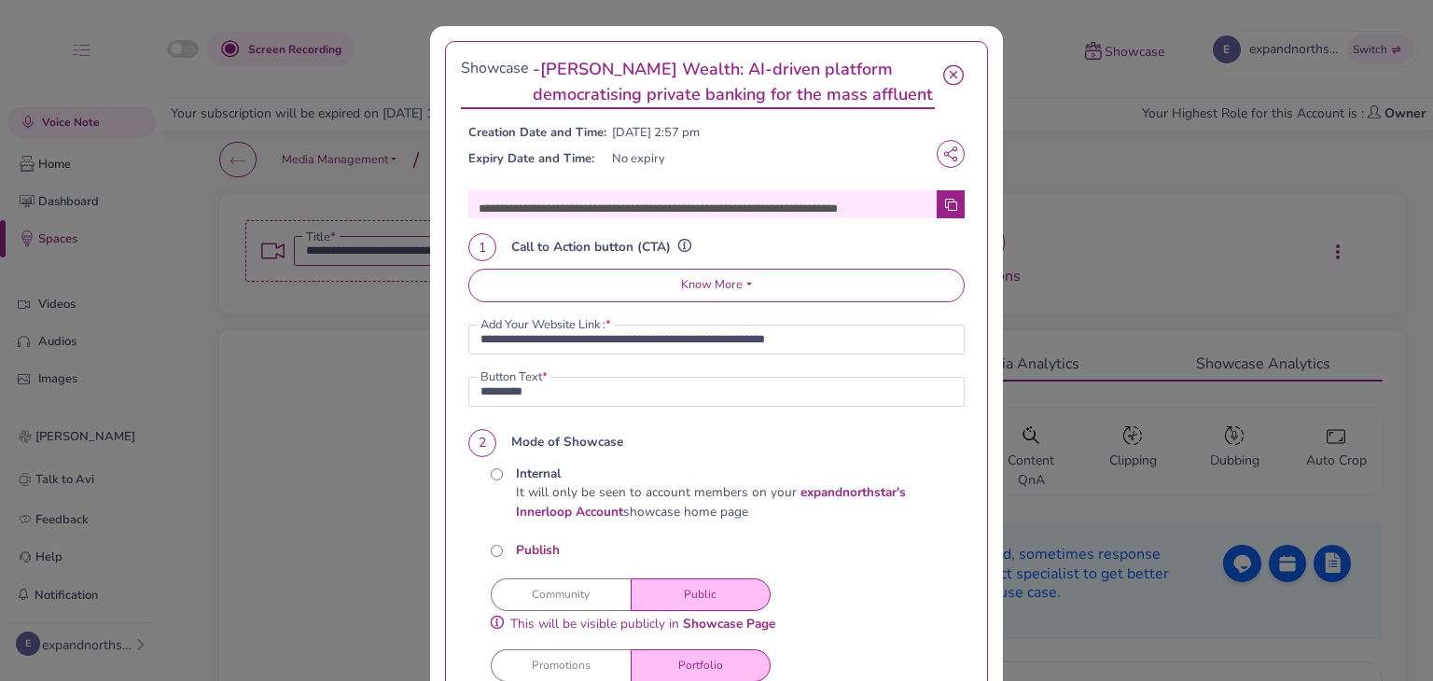
click at [707, 86] on link "- [PERSON_NAME] Wealth: AI-driven platform democratising private banking for th…" at bounding box center [734, 82] width 402 height 50
click at [943, 65] on icon "button" at bounding box center [953, 82] width 21 height 35
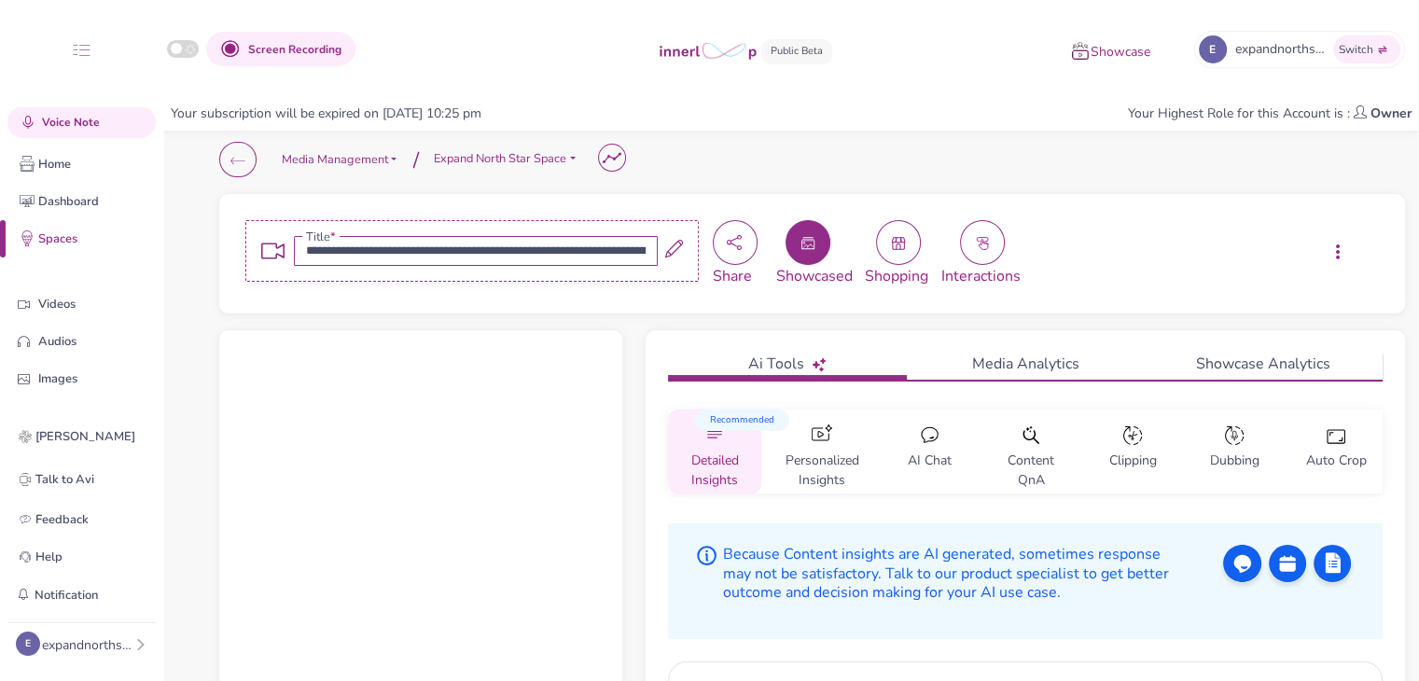
click at [1084, 53] on img at bounding box center [1080, 50] width 19 height 19
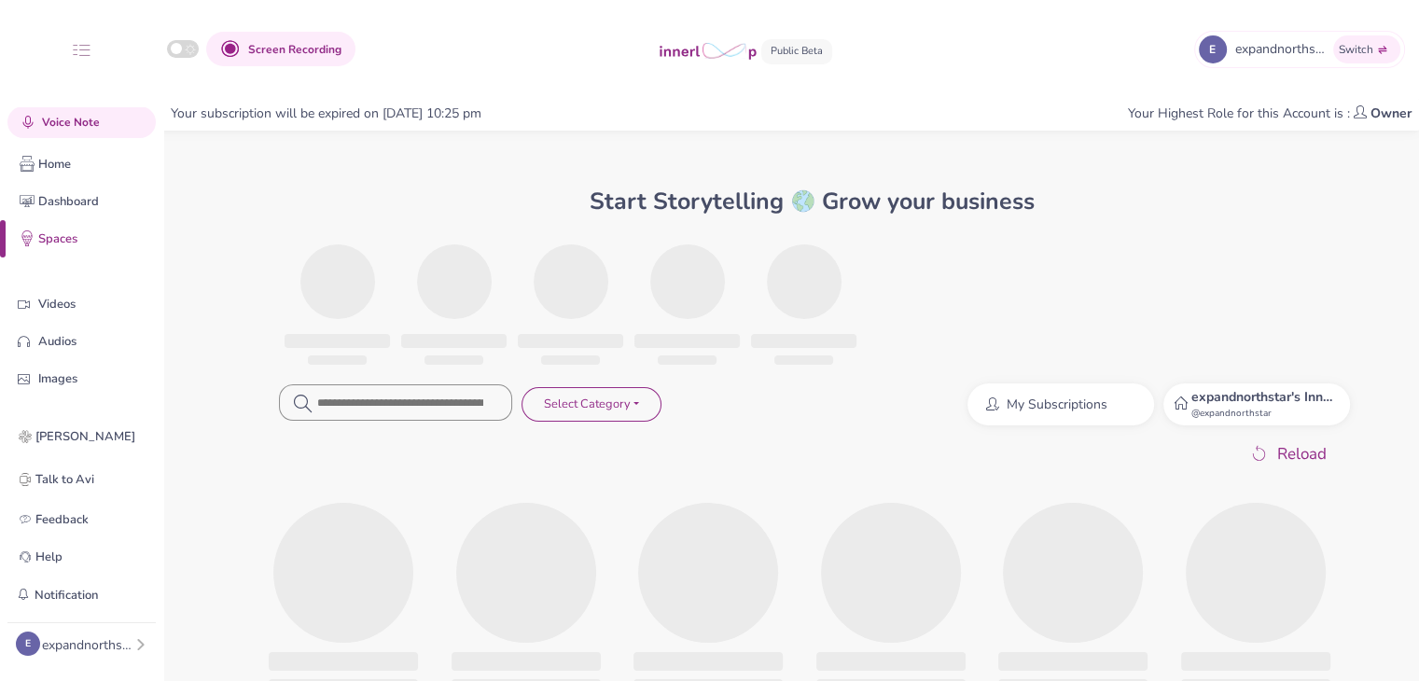
click at [1192, 425] on div "expandnorthstar's Innerloop Account @ expandnorthstar" at bounding box center [1256, 404] width 187 height 42
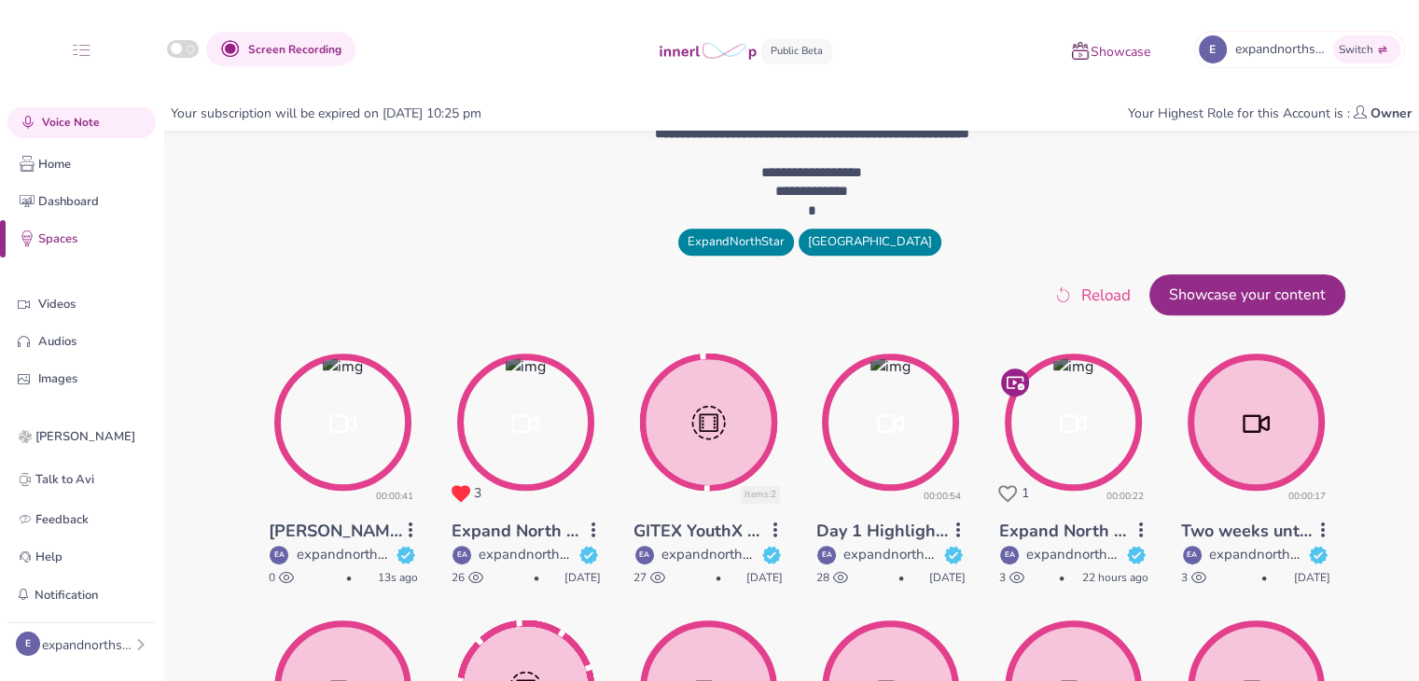
scroll to position [685, 0]
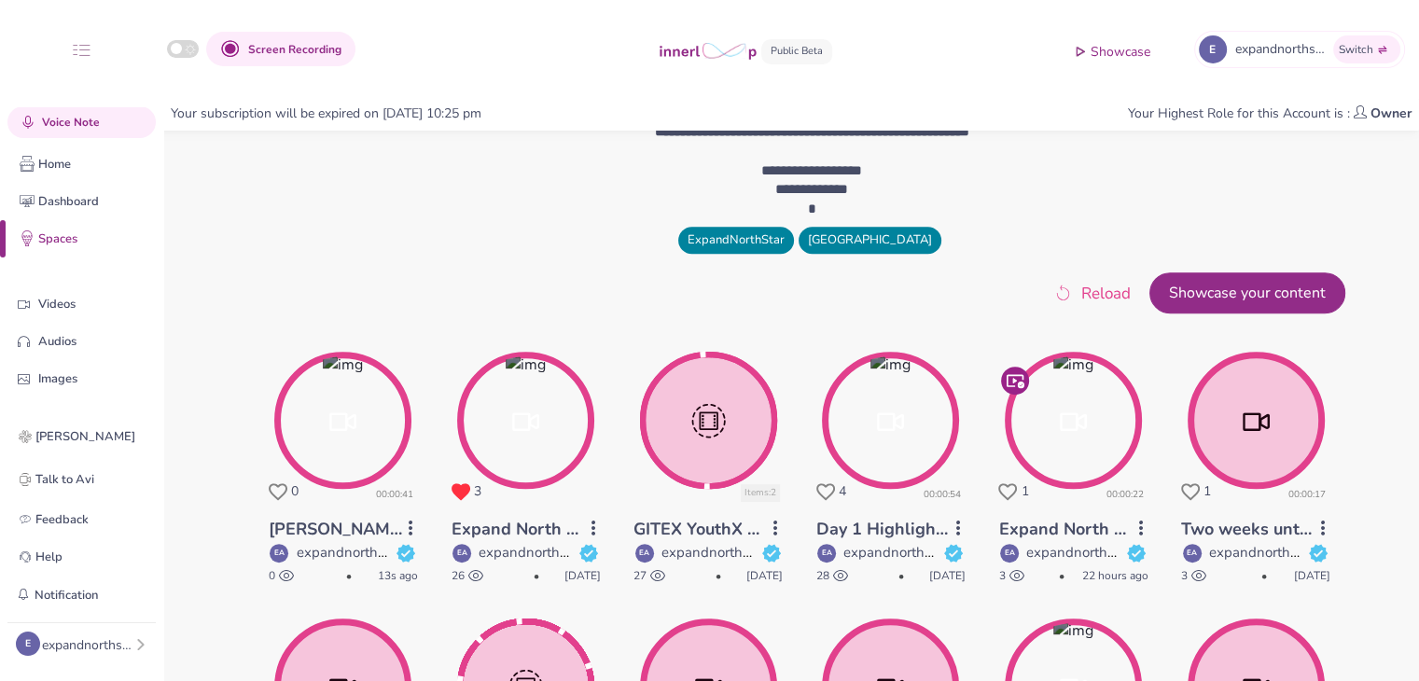
click at [326, 478] on circle at bounding box center [343, 421] width 132 height 132
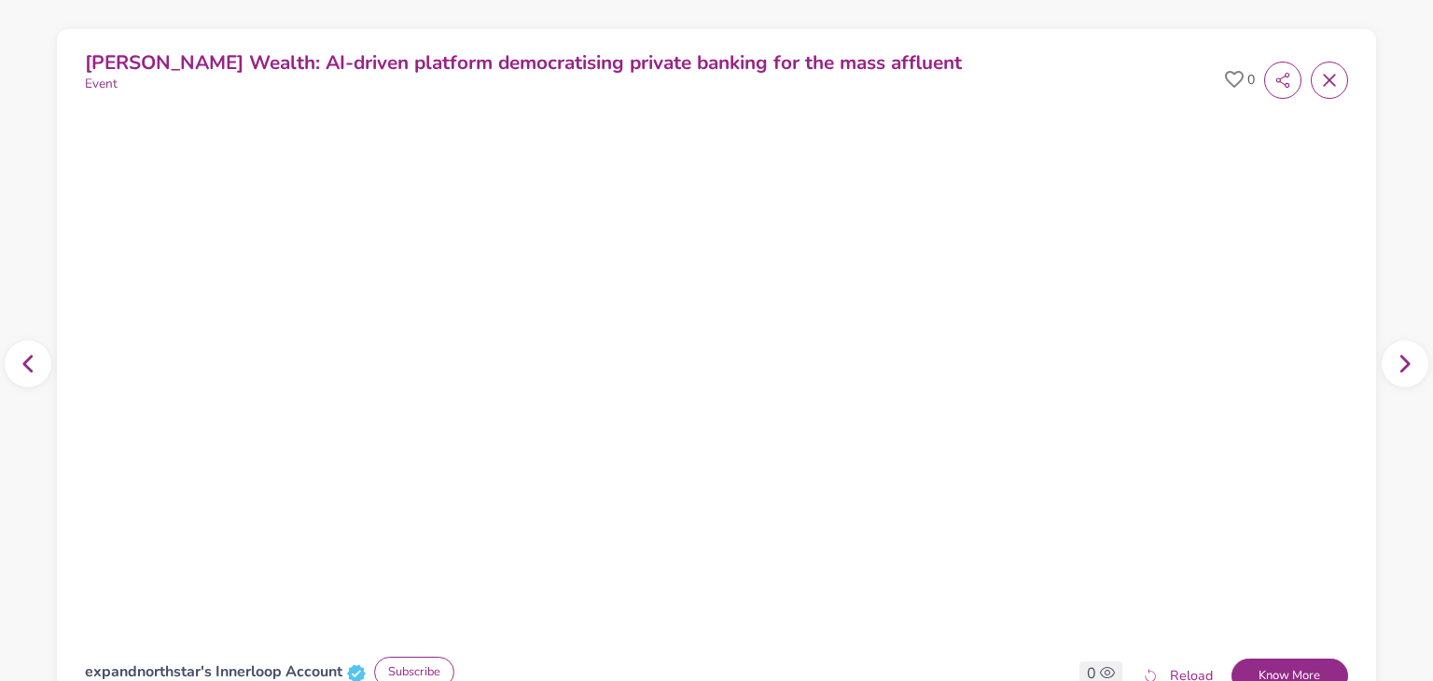
click at [1332, 77] on span at bounding box center [1329, 80] width 37 height 37
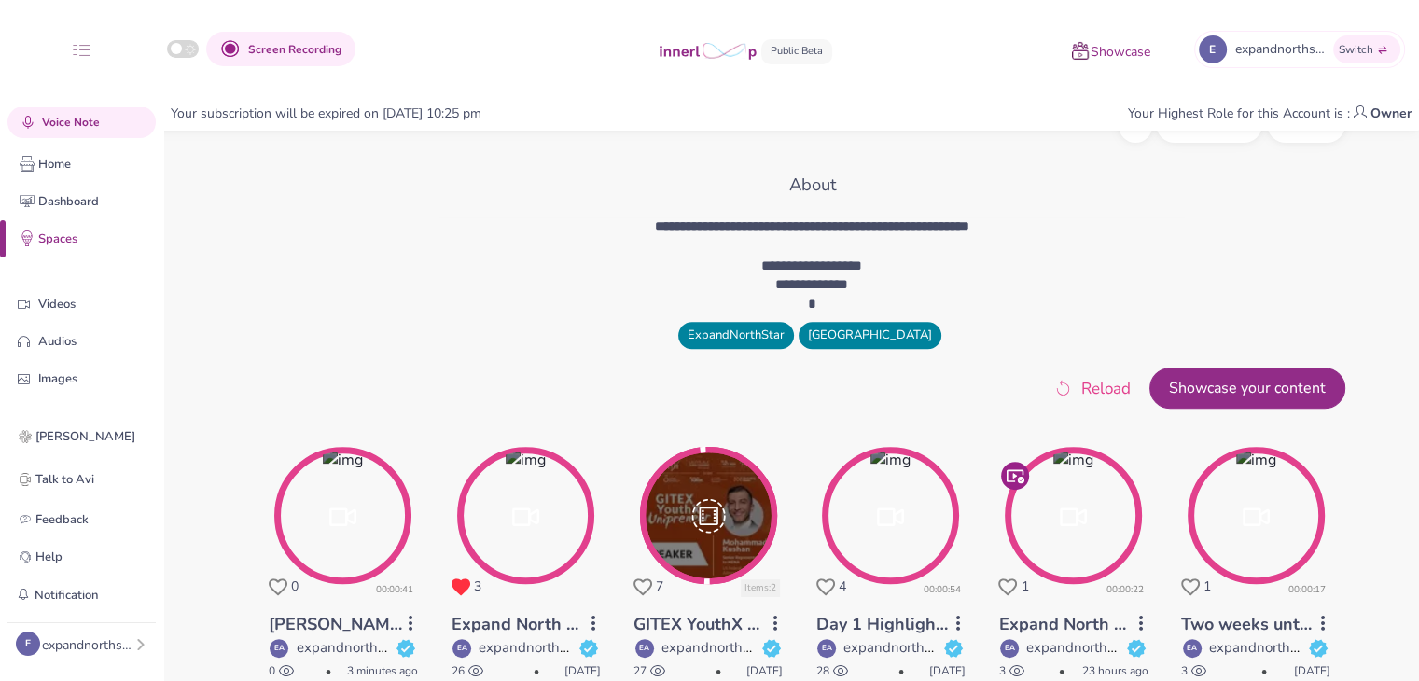
scroll to position [605, 0]
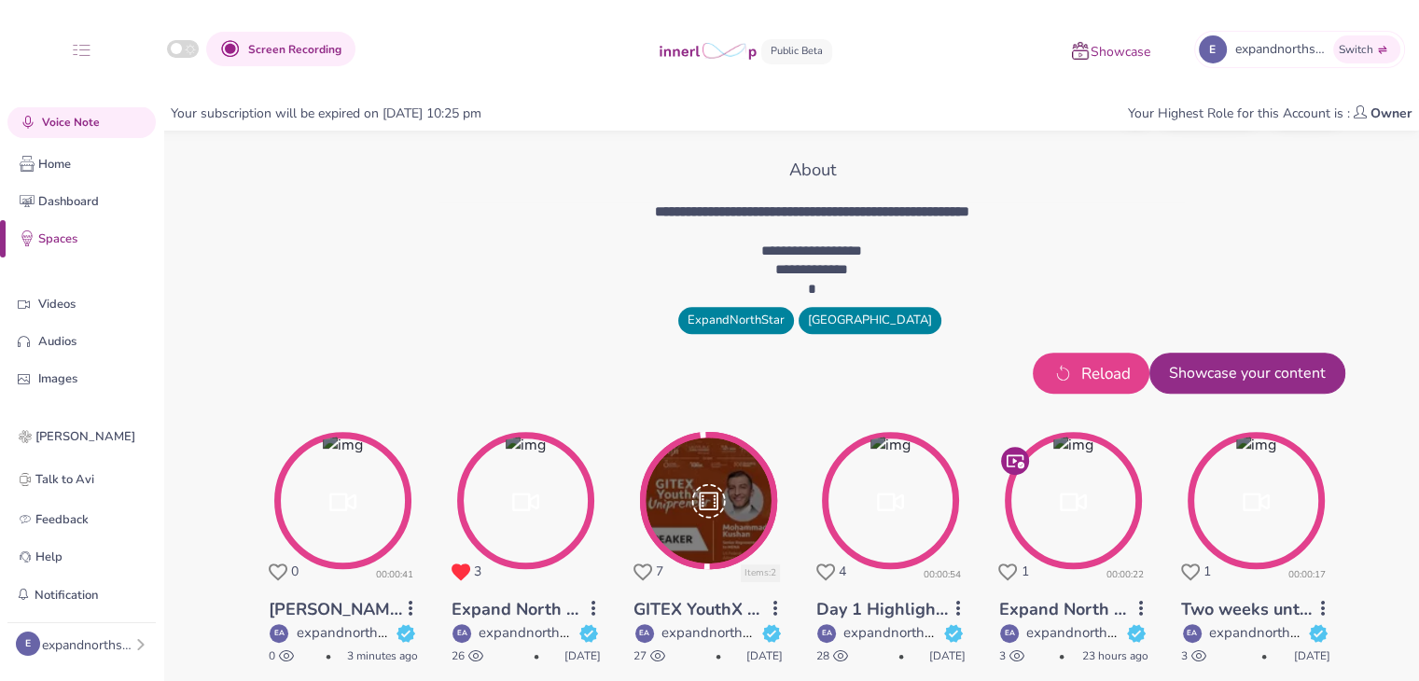
click at [1094, 378] on span "Reload" at bounding box center [1105, 374] width 49 height 24
click at [278, 573] on icon at bounding box center [278, 572] width 19 height 18
click at [1084, 376] on span "Reload" at bounding box center [1105, 374] width 49 height 24
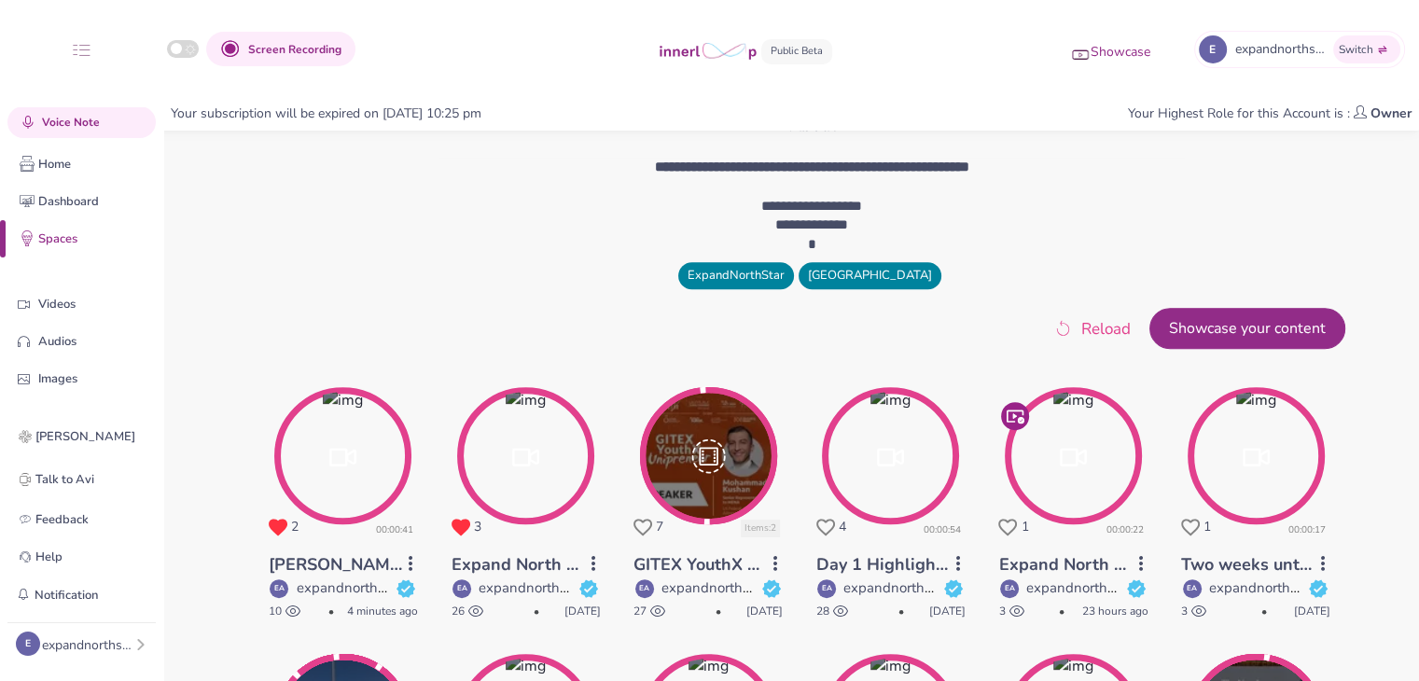
scroll to position [660, 0]
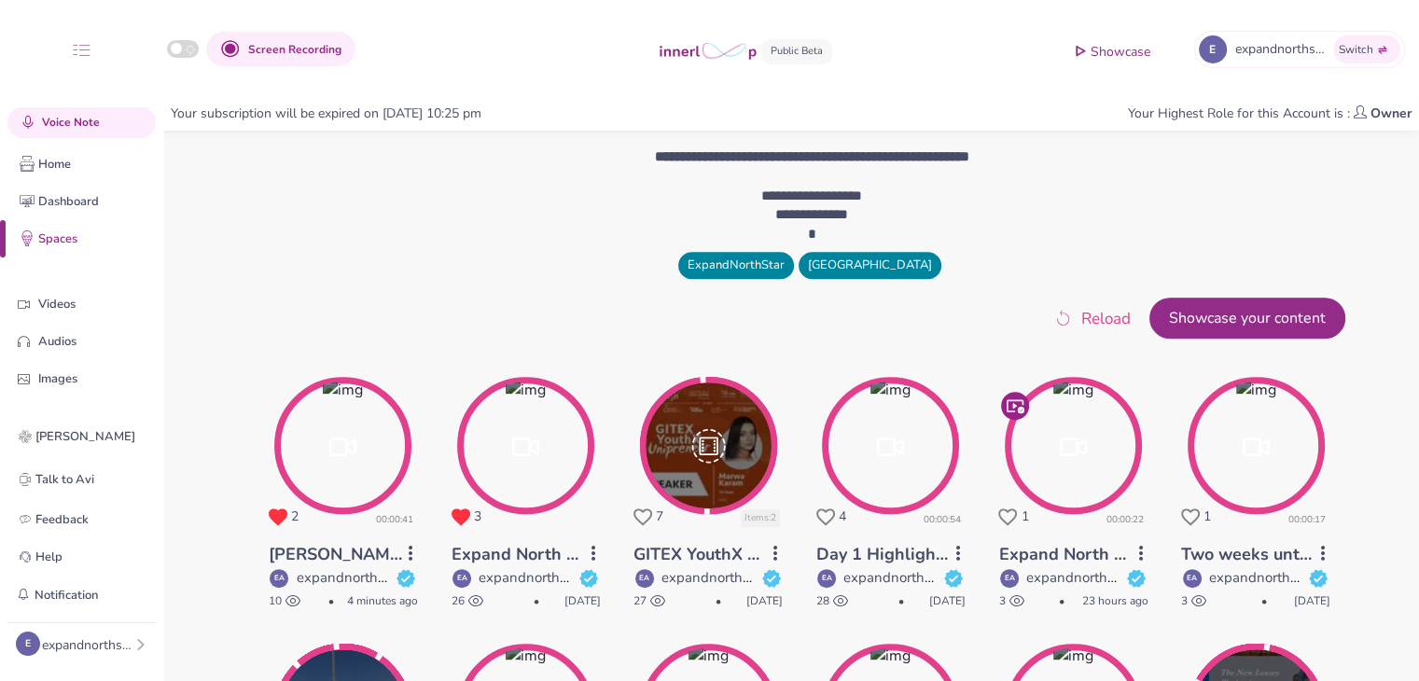
click at [998, 516] on icon at bounding box center [1007, 517] width 19 height 18
click at [1090, 561] on link "Expand North Star 2025 Teaser" at bounding box center [1123, 554] width 250 height 22
click at [1121, 468] on circle at bounding box center [1074, 446] width 132 height 132
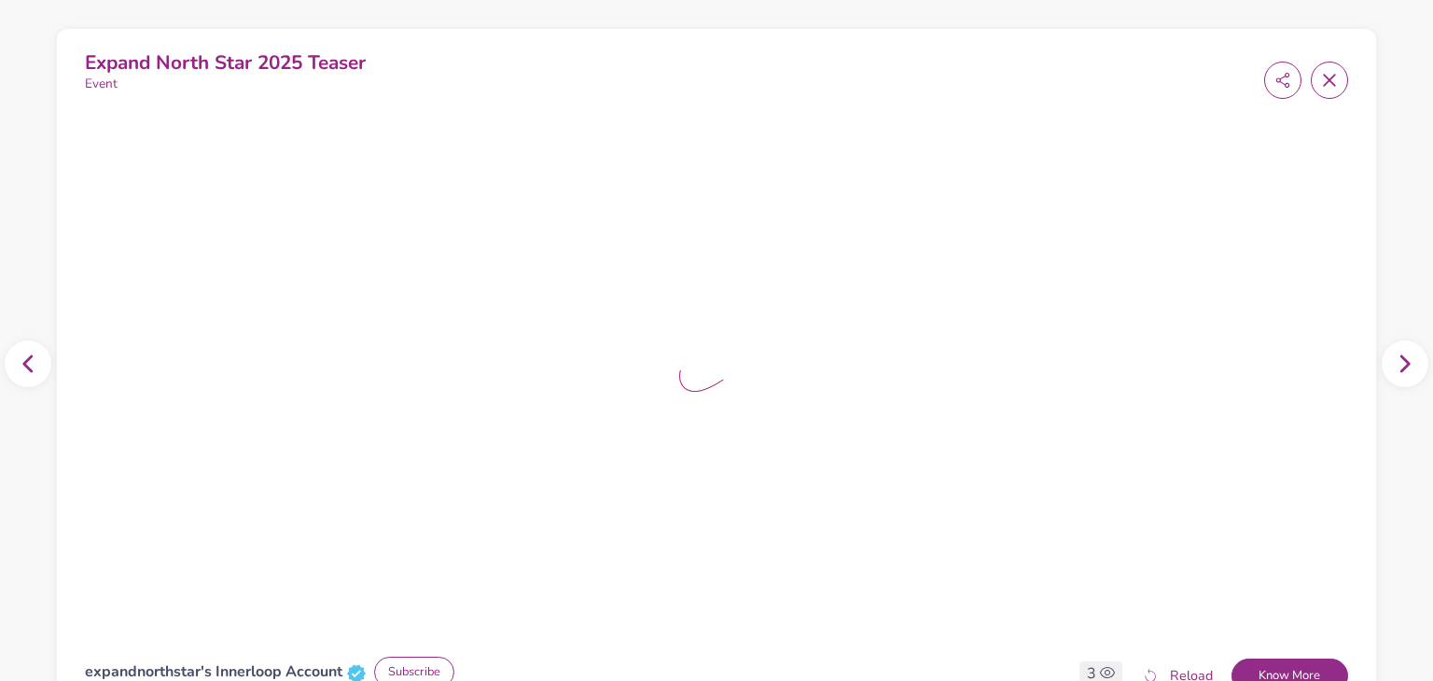
click at [1320, 76] on icon at bounding box center [1329, 80] width 19 height 19
